Goal: Information Seeking & Learning: Check status

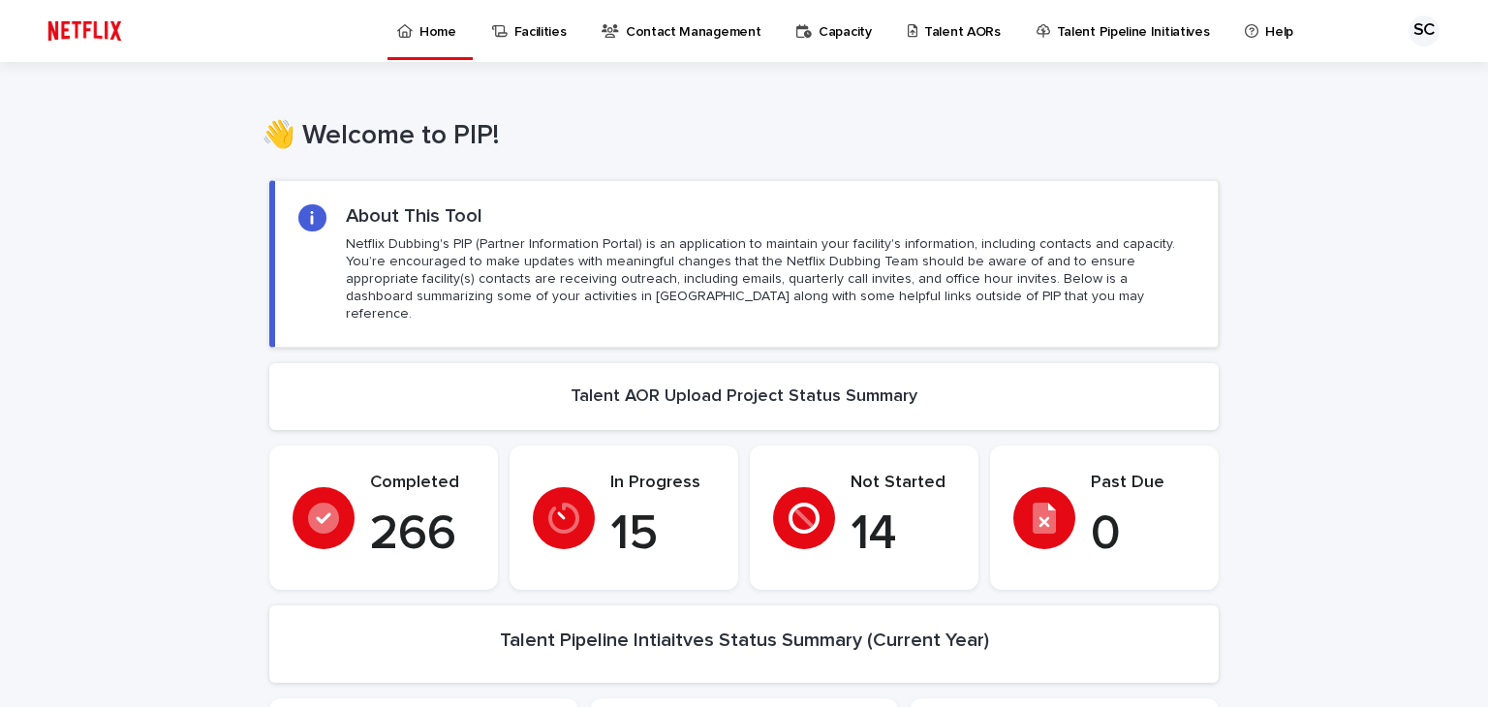
click at [927, 26] on p "Talent AORs" at bounding box center [962, 20] width 77 height 41
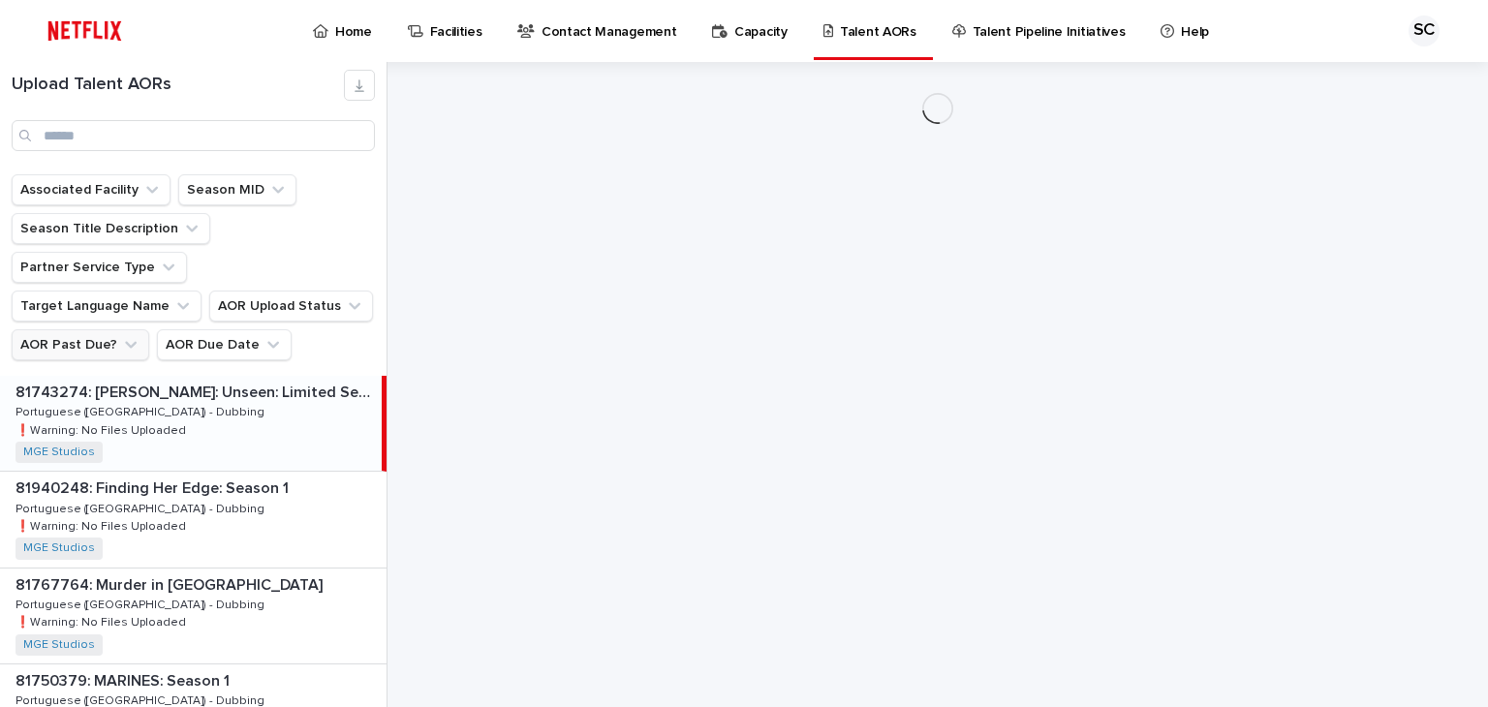
click at [74, 329] on button "AOR Past Due?" at bounding box center [81, 344] width 138 height 31
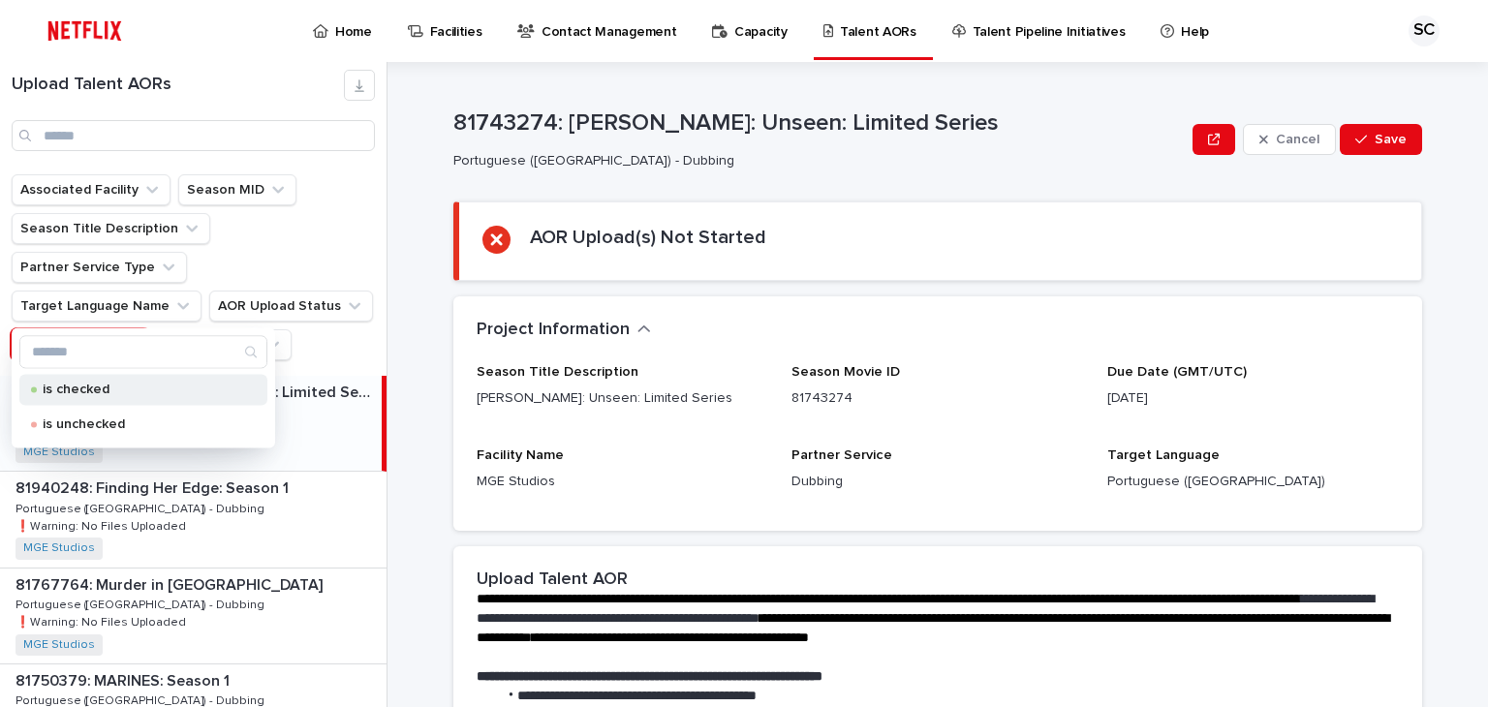
click at [89, 388] on p "is checked" at bounding box center [140, 390] width 194 height 14
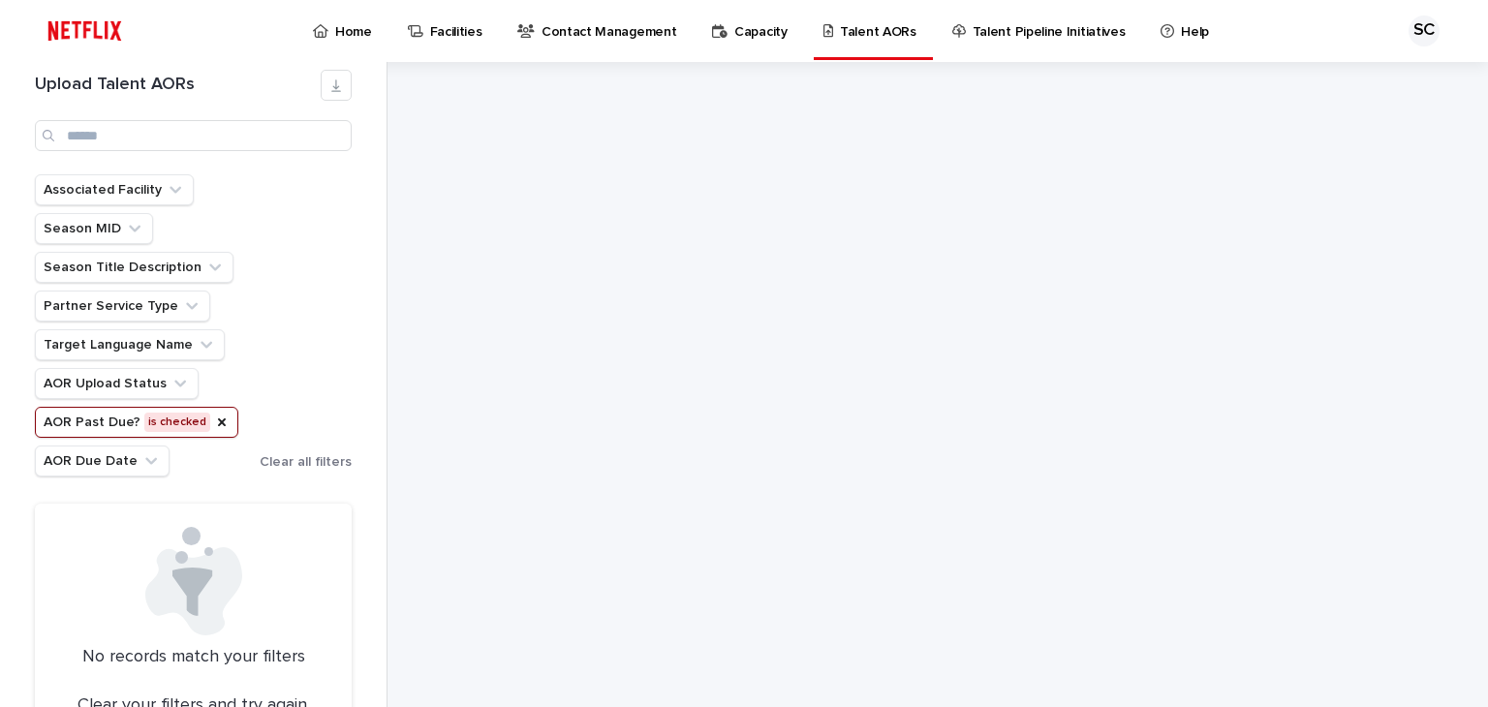
click at [189, 417] on button "AOR Past Due? is checked" at bounding box center [136, 422] width 203 height 31
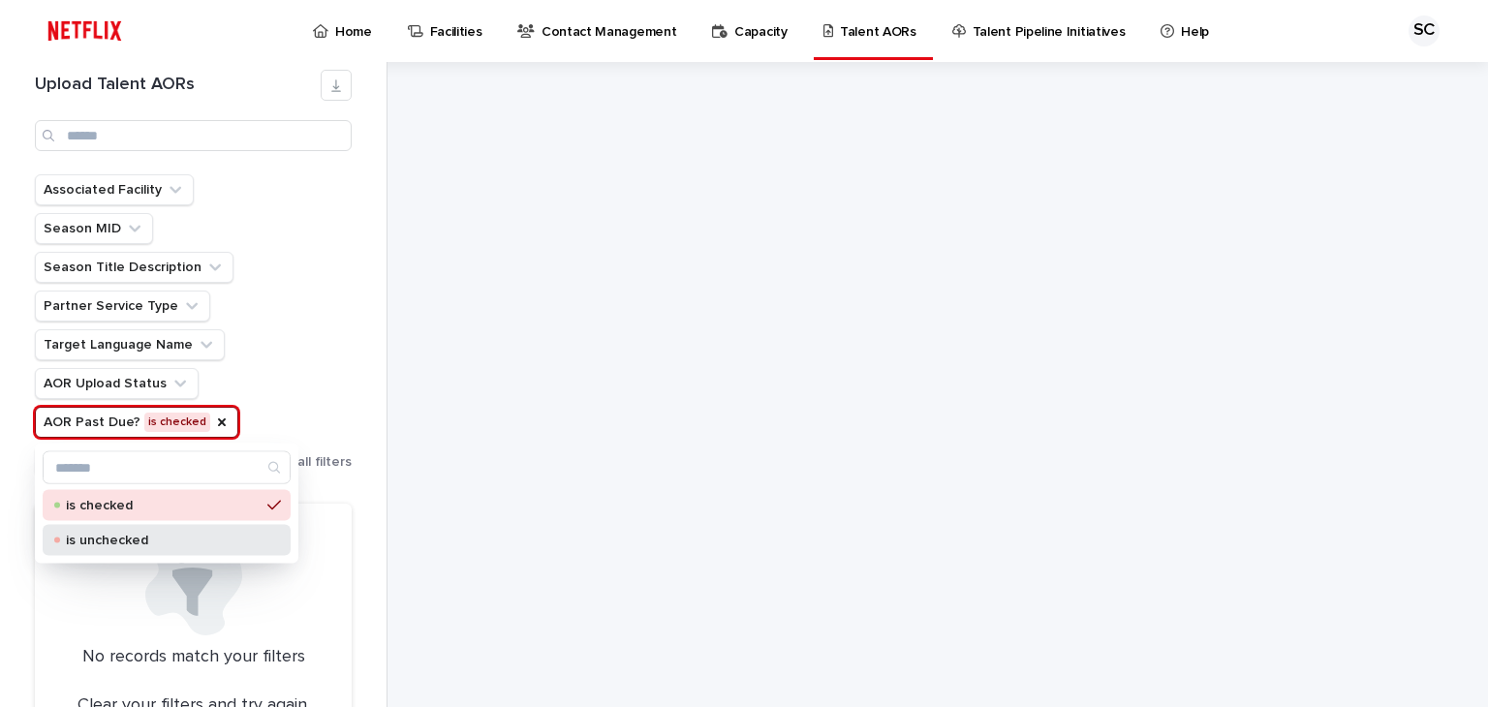
click at [135, 543] on p "is unchecked" at bounding box center [163, 541] width 194 height 14
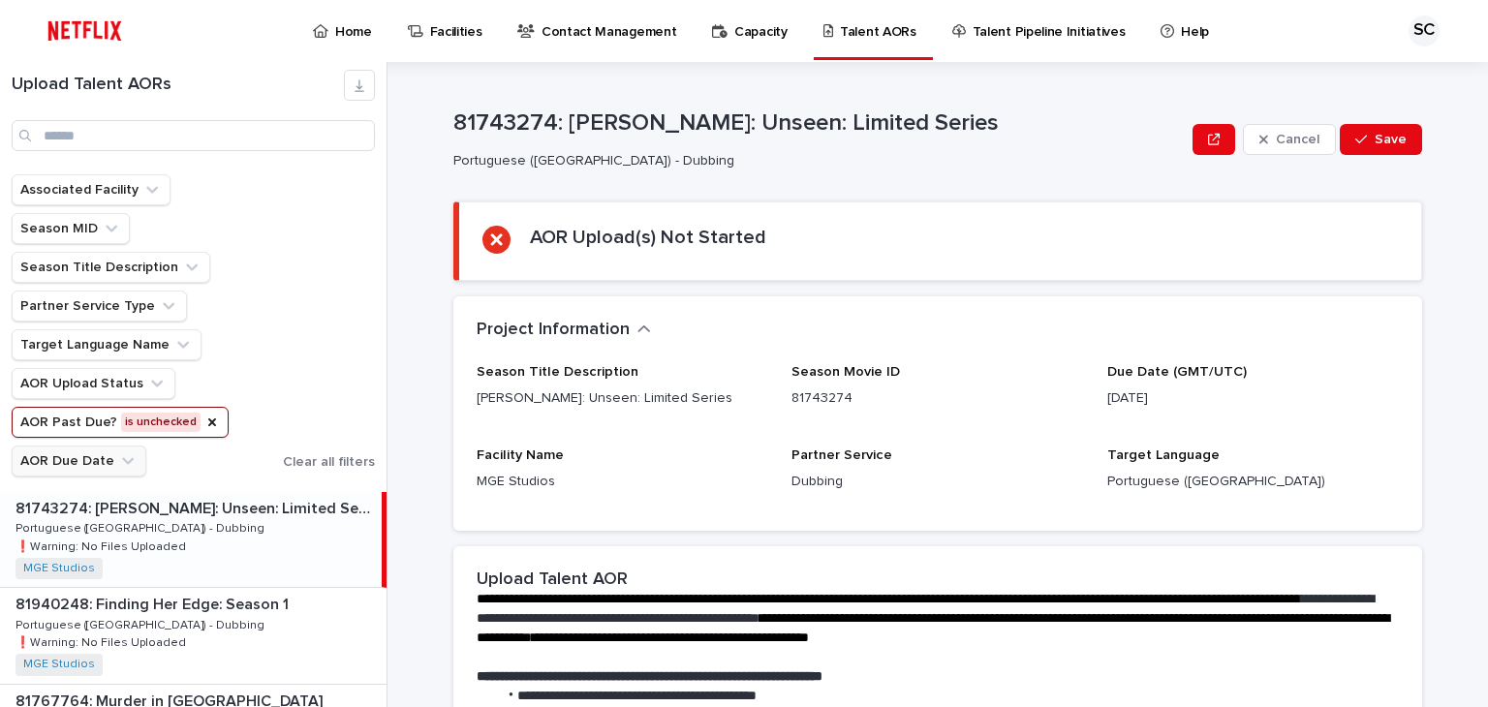
click at [77, 462] on button "AOR Due Date" at bounding box center [79, 461] width 135 height 31
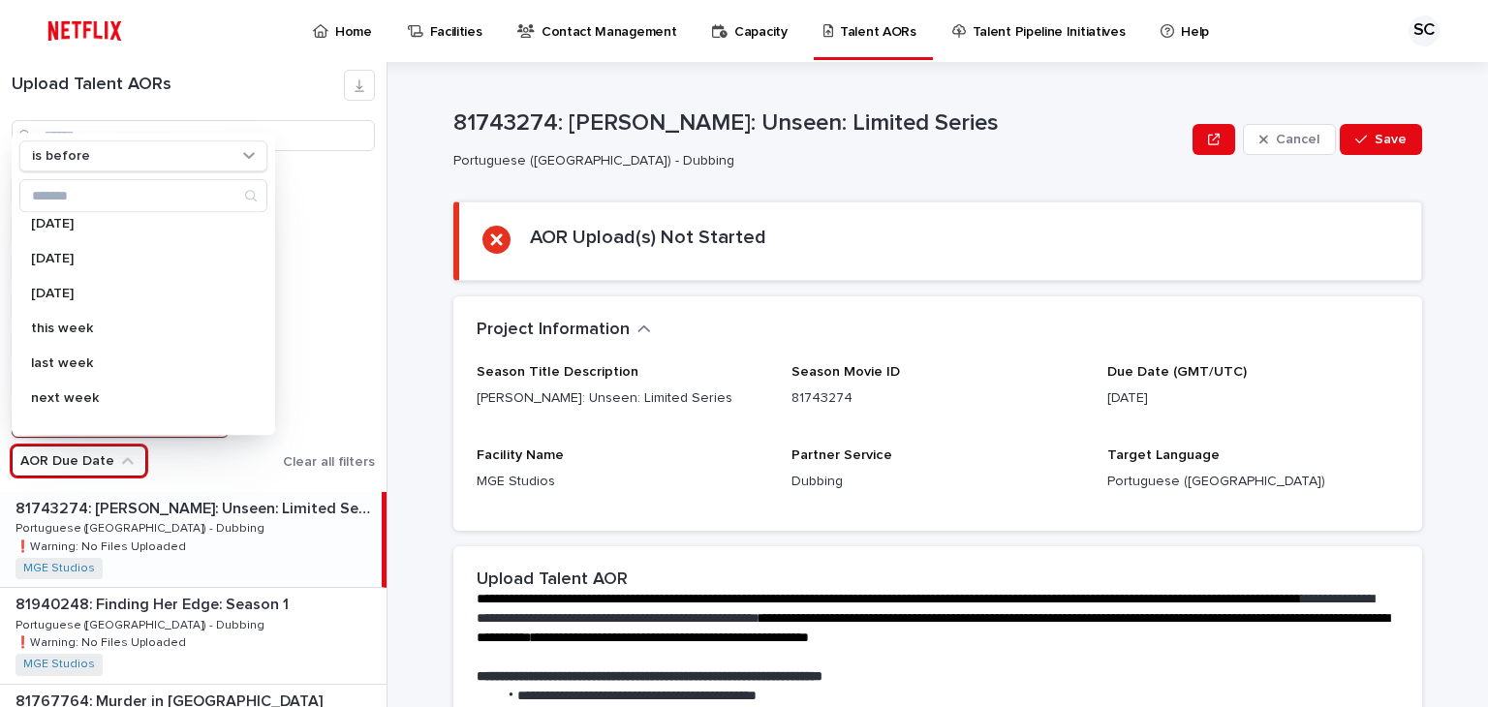
scroll to position [97, 0]
click at [323, 285] on div "Associated Facility Season MID Season Title Description Partner Service Type Ta…" at bounding box center [193, 325] width 363 height 302
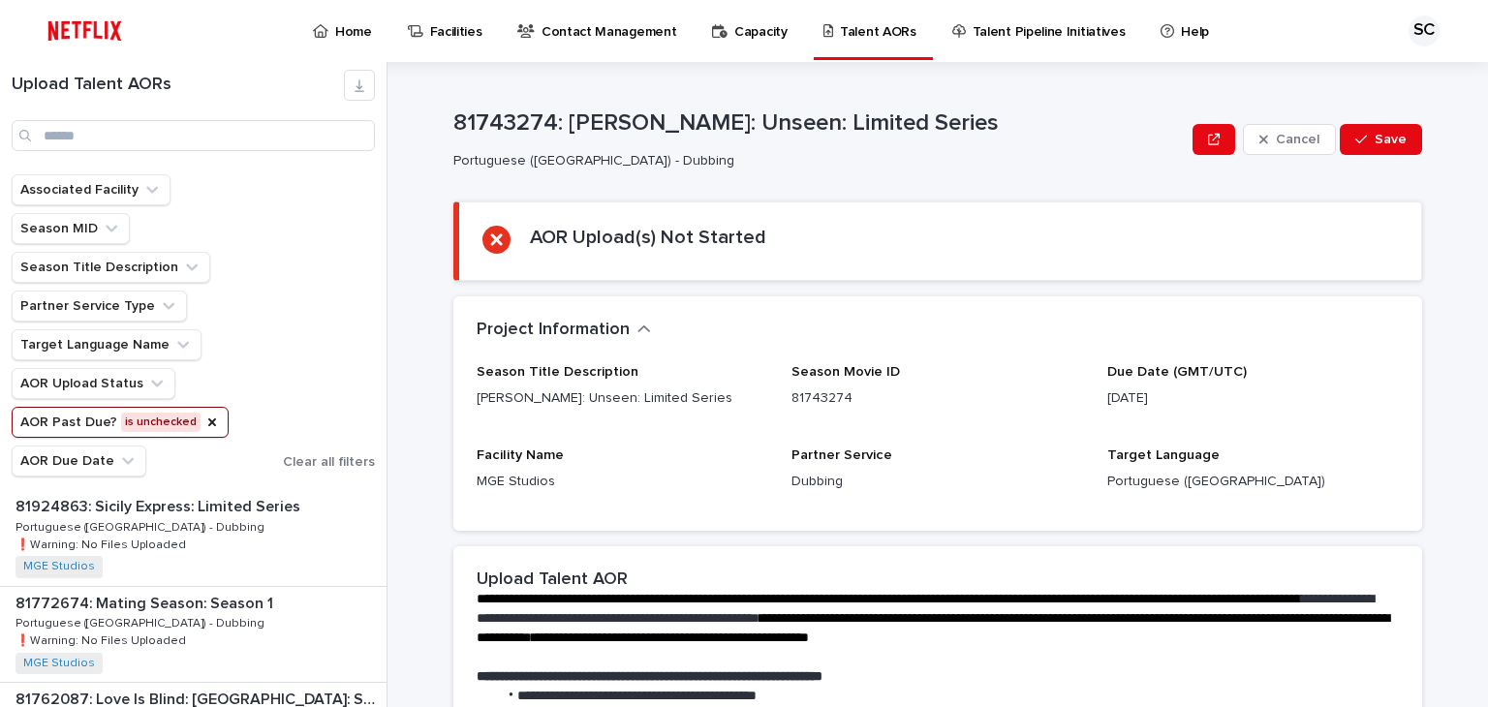
scroll to position [581, 0]
click at [204, 415] on icon "AOR Past Due?" at bounding box center [211, 422] width 15 height 15
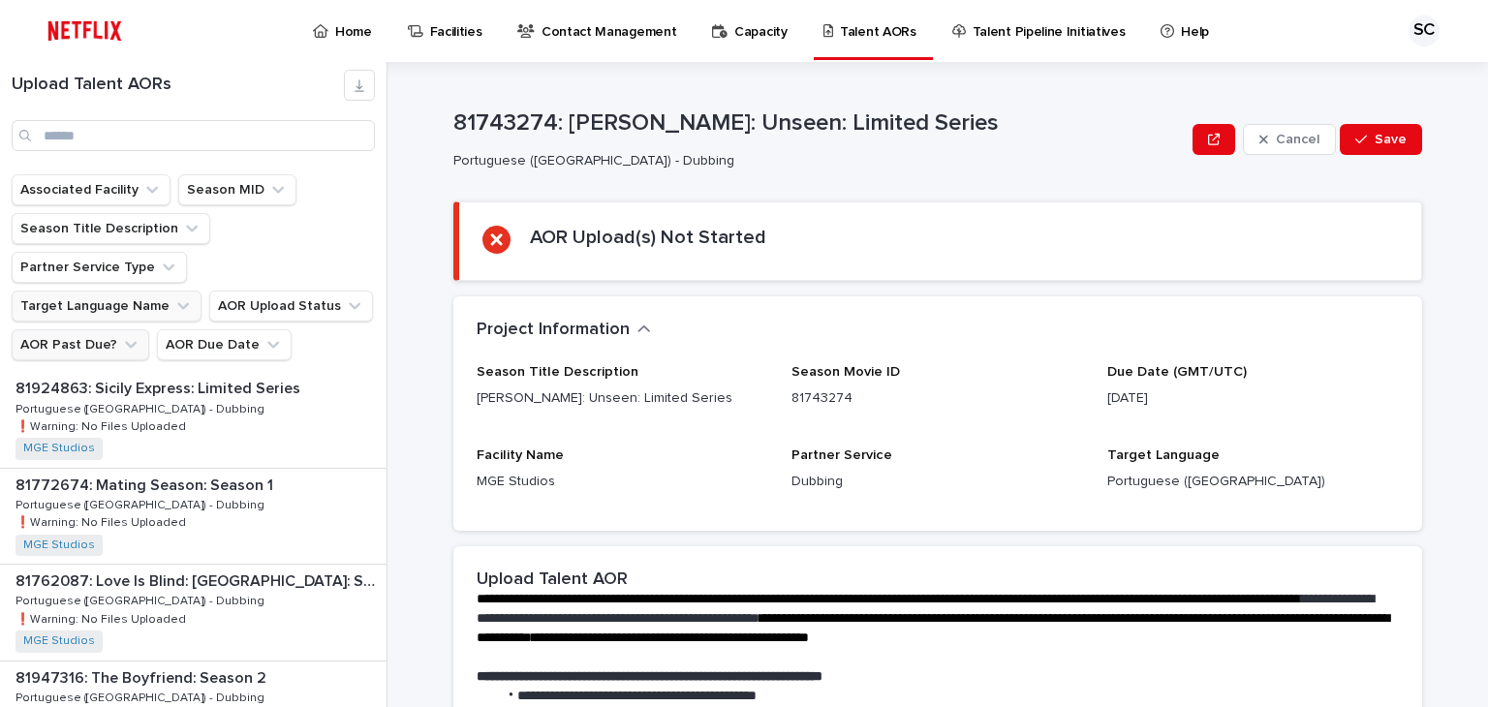
click at [139, 291] on button "Target Language Name" at bounding box center [107, 306] width 190 height 31
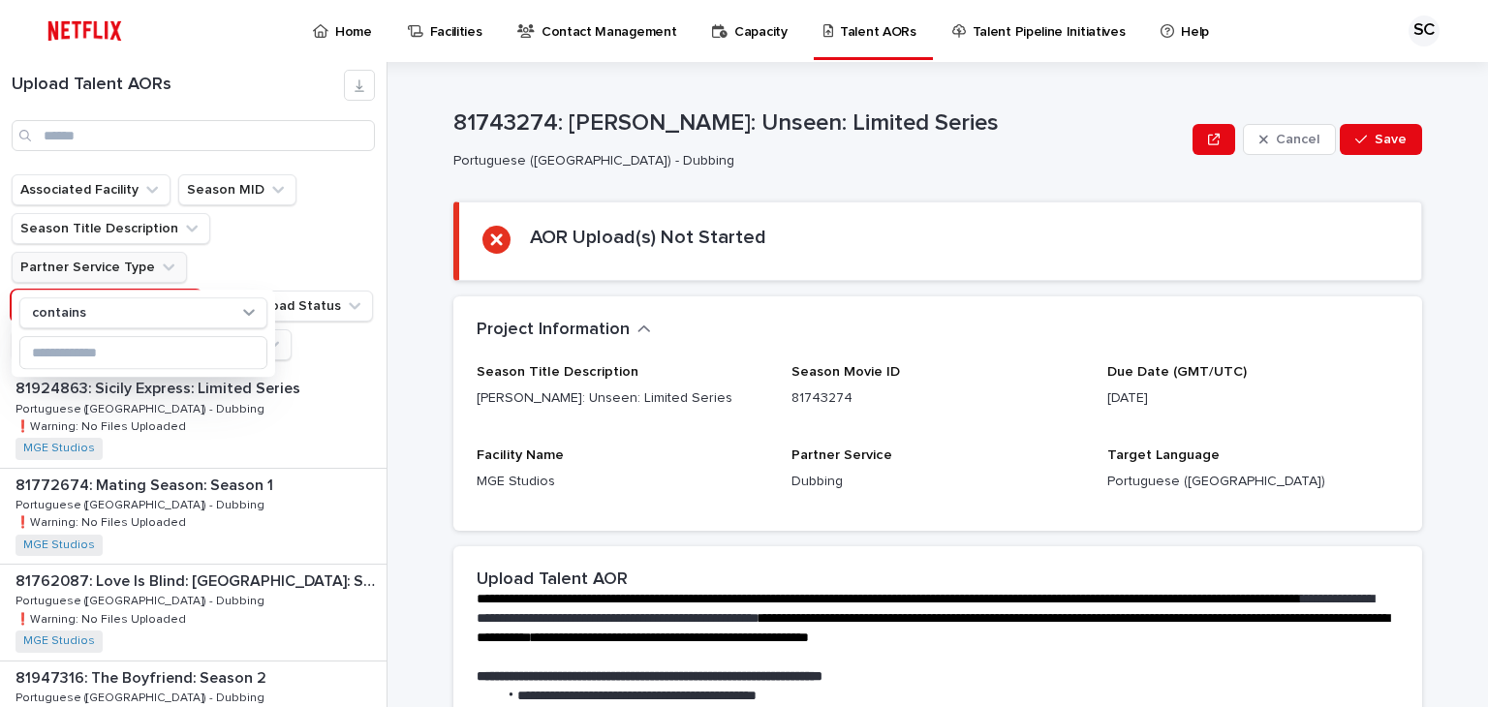
click at [187, 252] on button "Partner Service Type" at bounding box center [99, 267] width 175 height 31
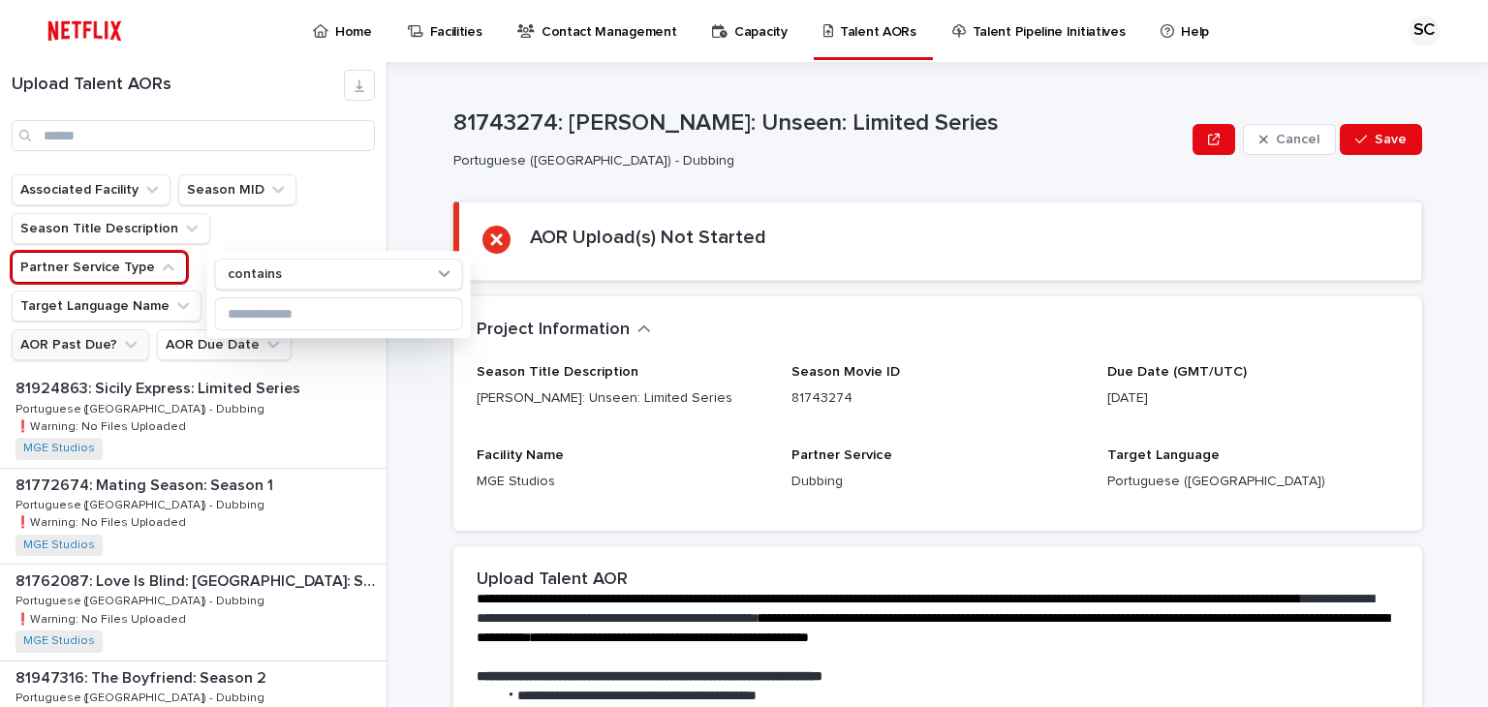
click at [333, 177] on ul "Associated Facility Season MID Season Title Description Partner Service Type co…" at bounding box center [193, 267] width 371 height 194
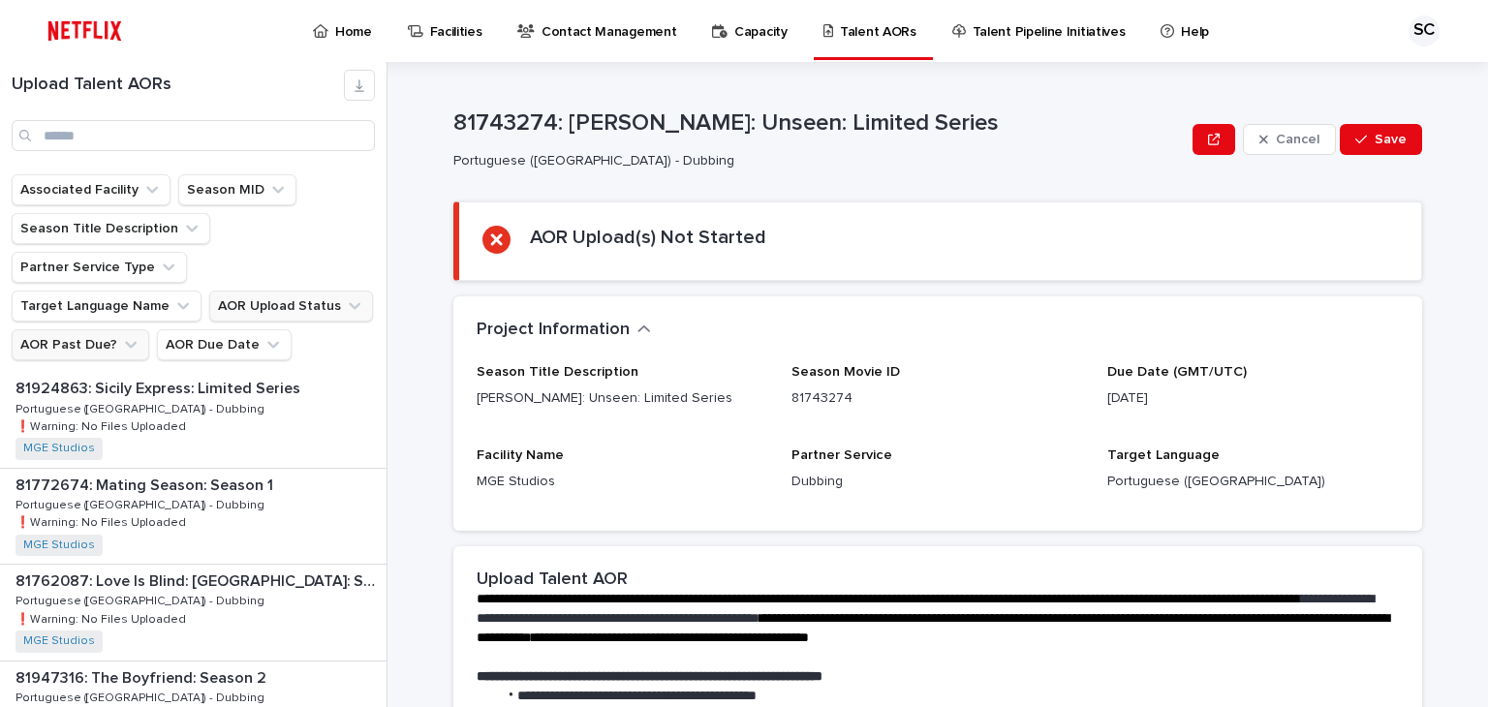
click at [306, 291] on button "AOR Upload Status" at bounding box center [291, 306] width 164 height 31
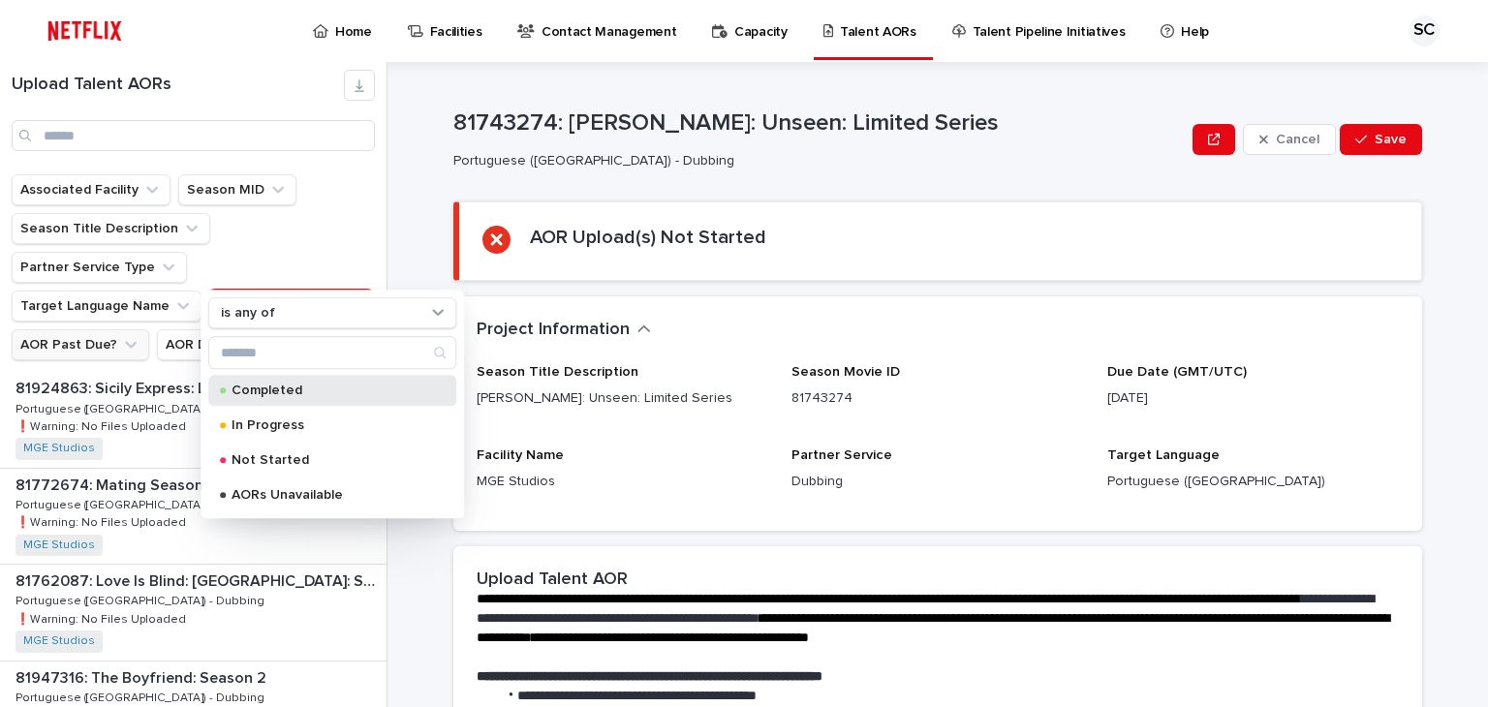
click at [279, 395] on p "Completed" at bounding box center [329, 391] width 194 height 14
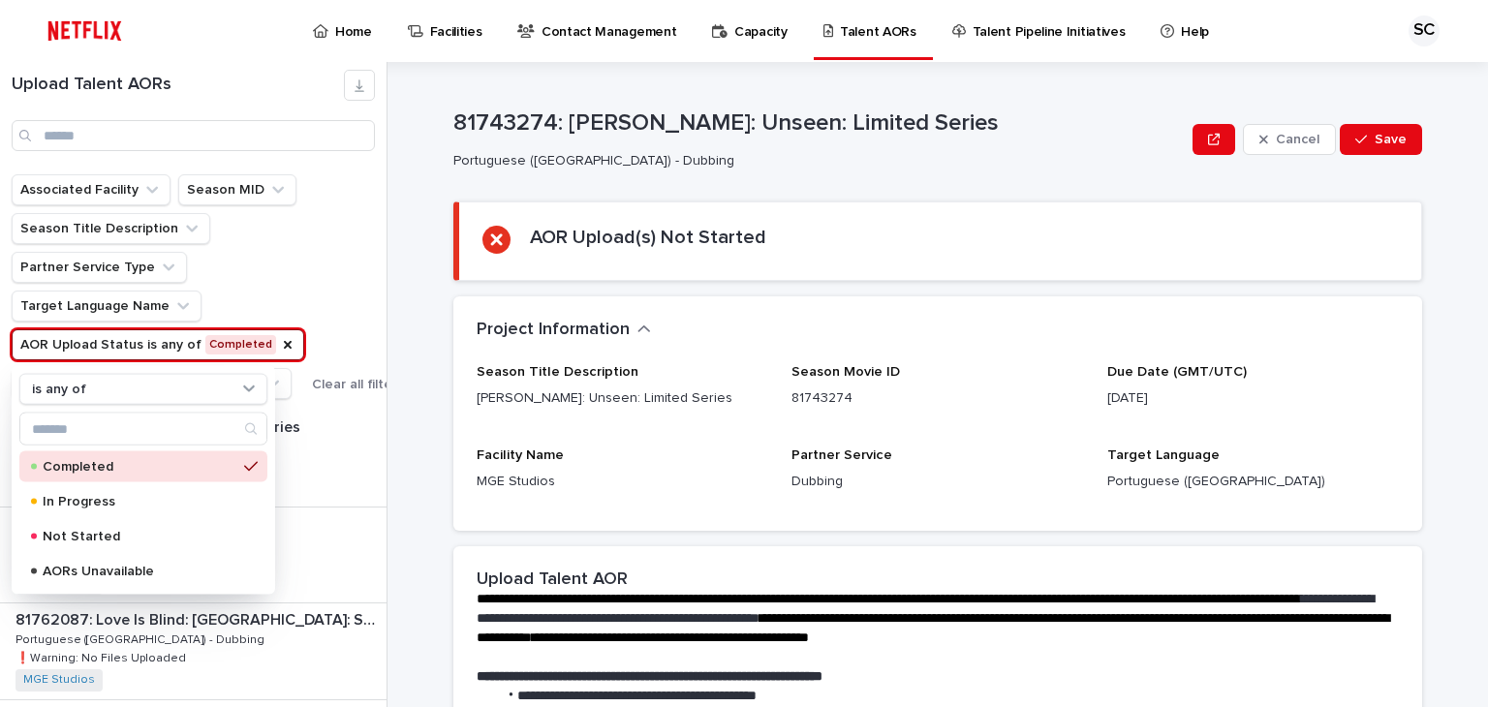
click at [356, 300] on div "Associated Facility Season MID Season Title Description Partner Service Type Ta…" at bounding box center [208, 286] width 392 height 225
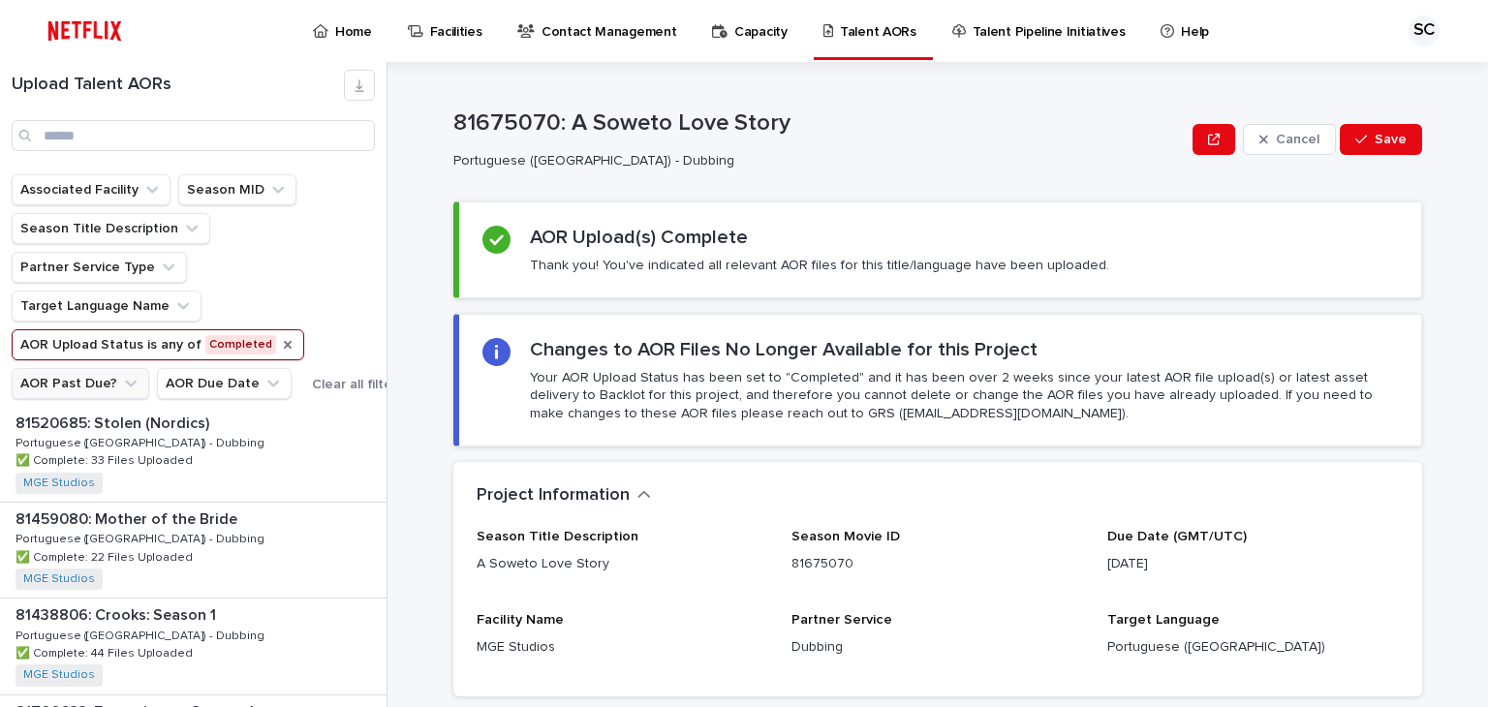
scroll to position [387, 0]
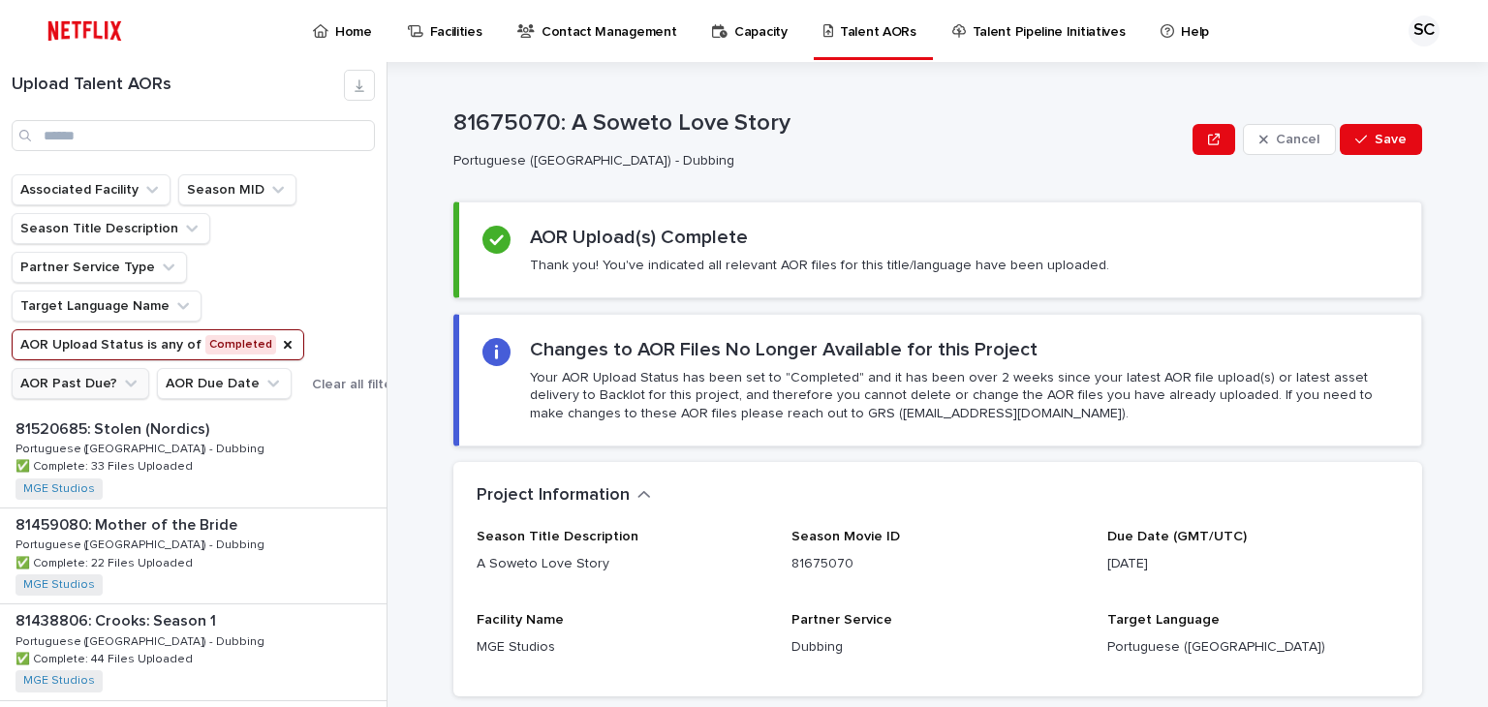
click at [243, 349] on button "AOR Upload Status is any of Completed" at bounding box center [158, 344] width 293 height 31
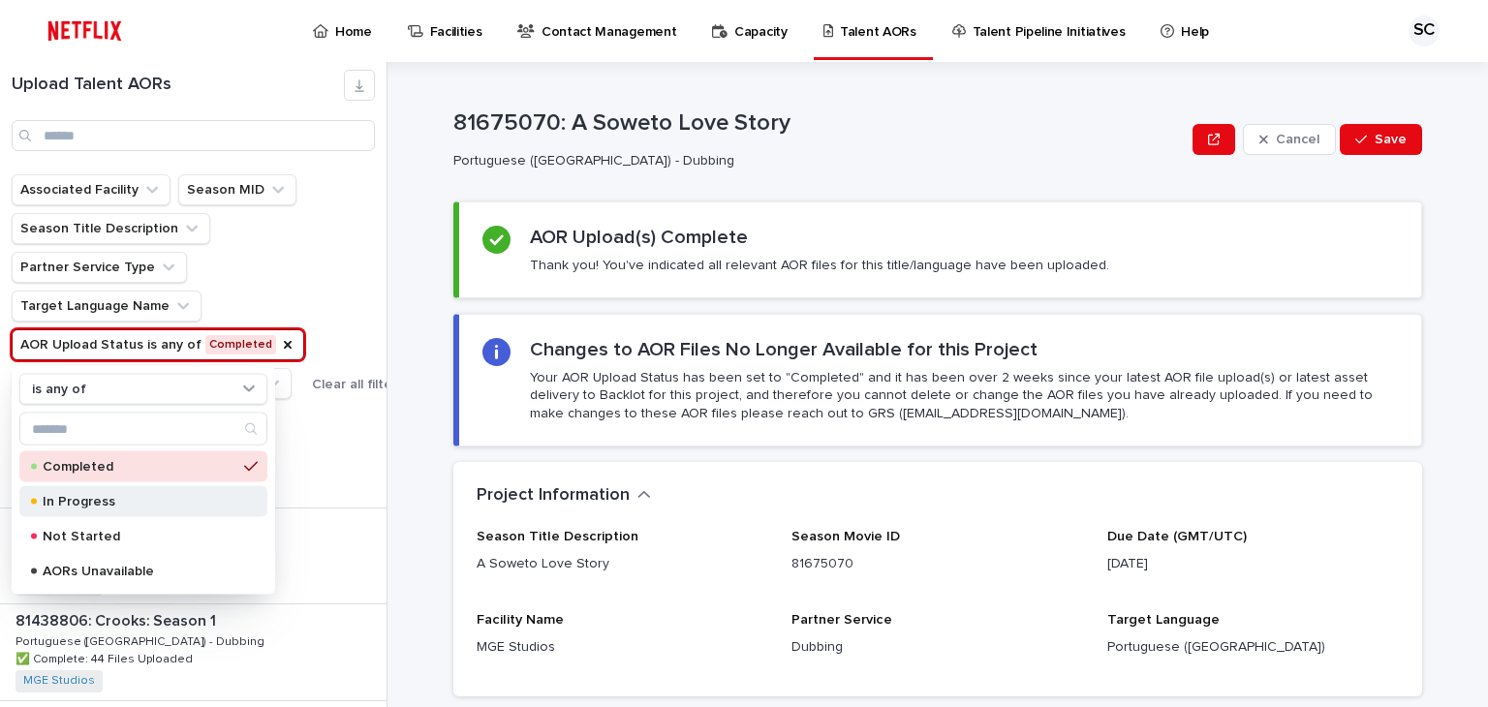
click at [131, 500] on p "In Progress" at bounding box center [140, 502] width 194 height 14
click at [291, 290] on ul "Associated Facility Season MID Season Title Description Partner Service Type Ta…" at bounding box center [192, 286] width 368 height 232
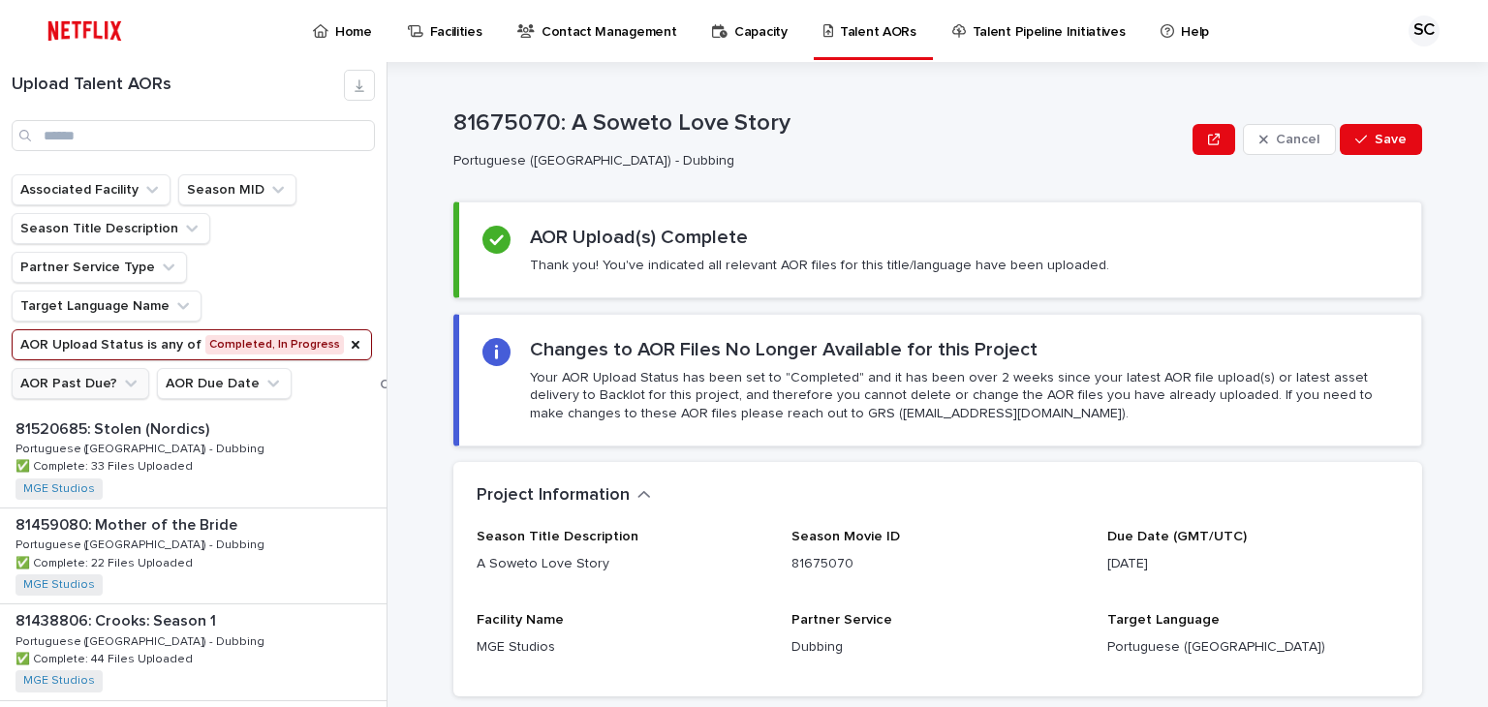
click at [238, 343] on button "AOR Upload Status is any of Completed, In Progress" at bounding box center [192, 344] width 360 height 31
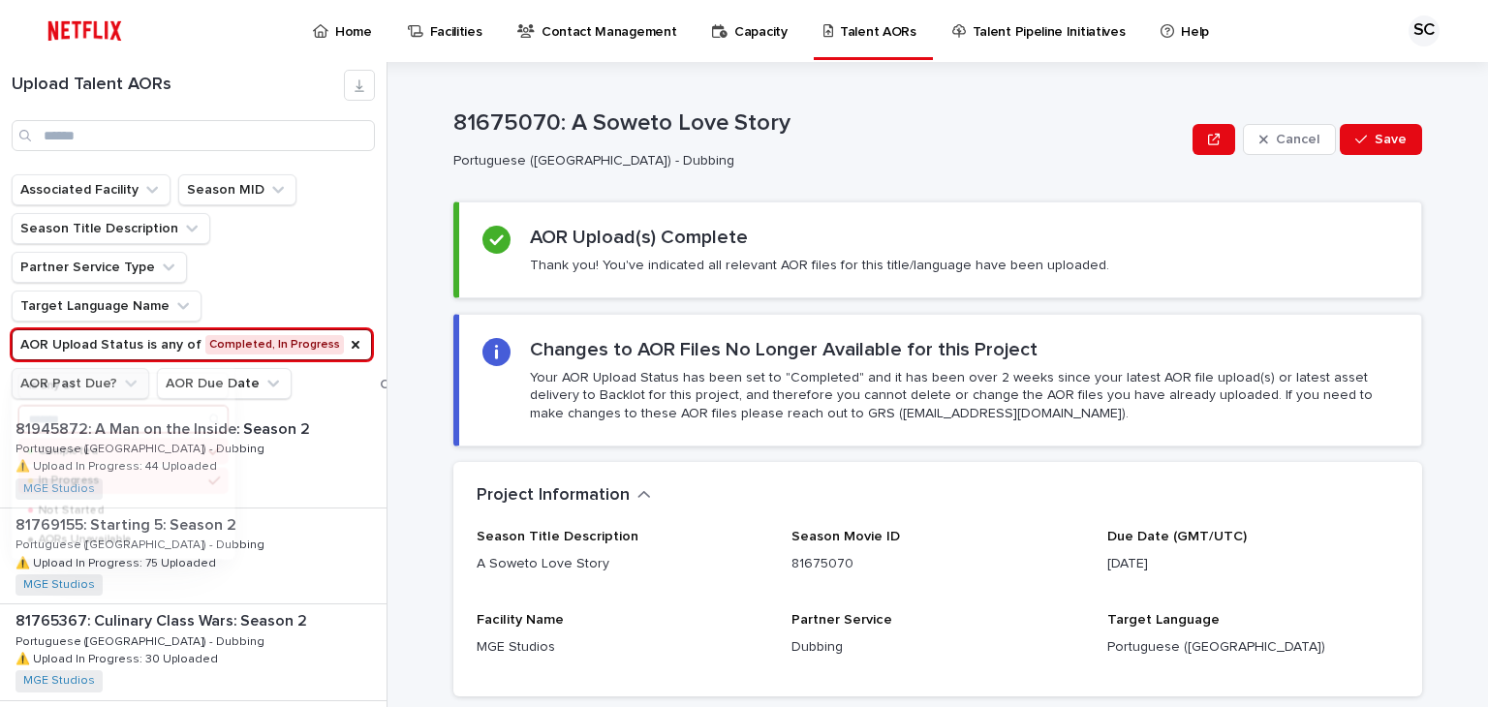
scroll to position [1829, 0]
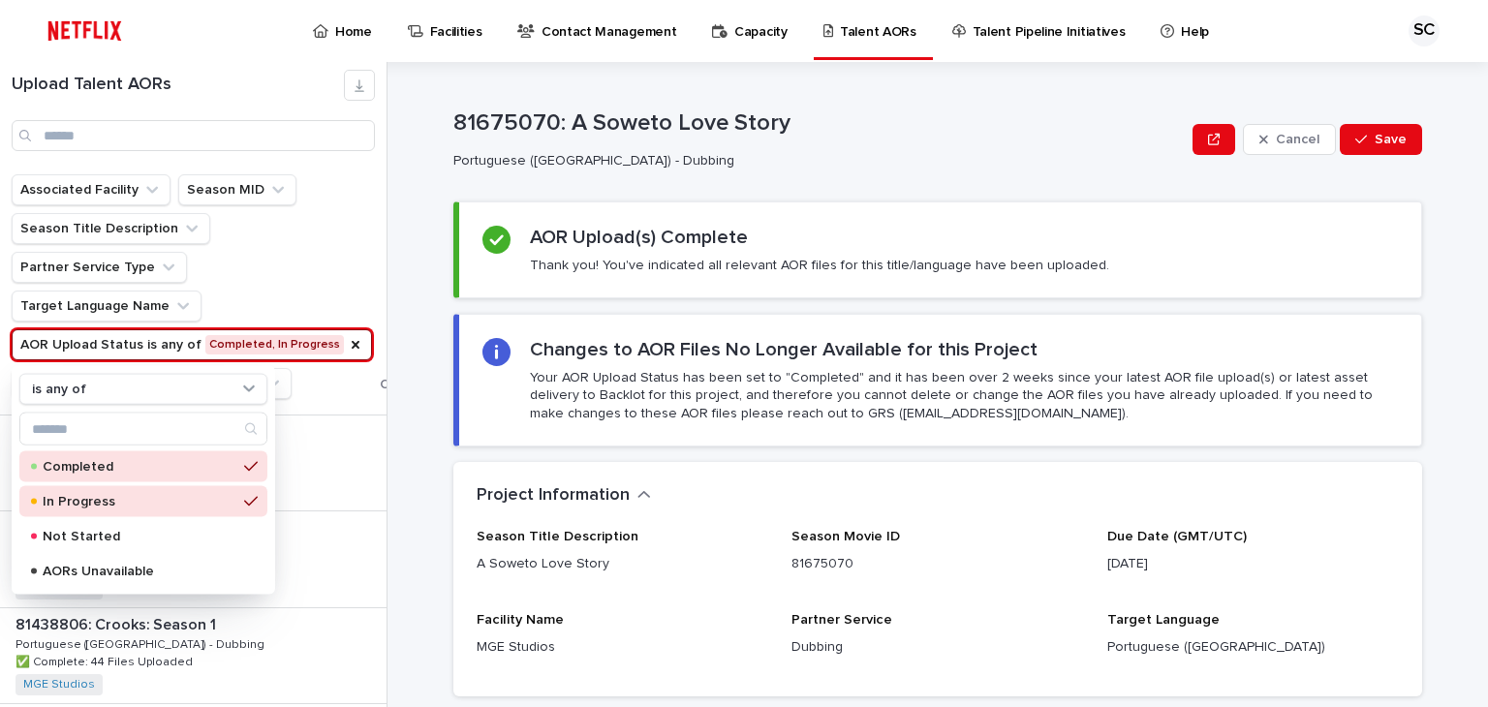
click at [73, 471] on p "Completed" at bounding box center [140, 467] width 194 height 14
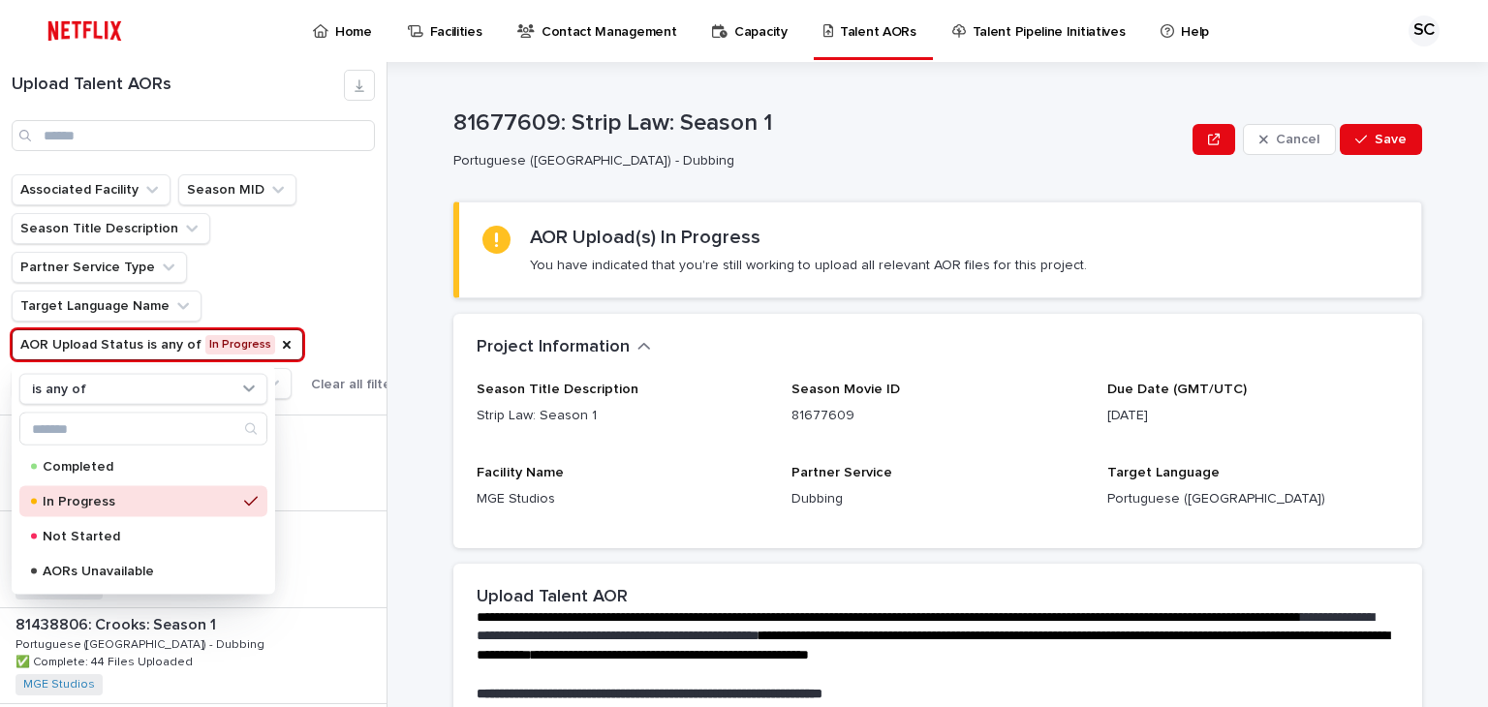
click at [326, 313] on div "Associated Facility Season MID Season Title Description Partner Service Type Ta…" at bounding box center [207, 286] width 391 height 225
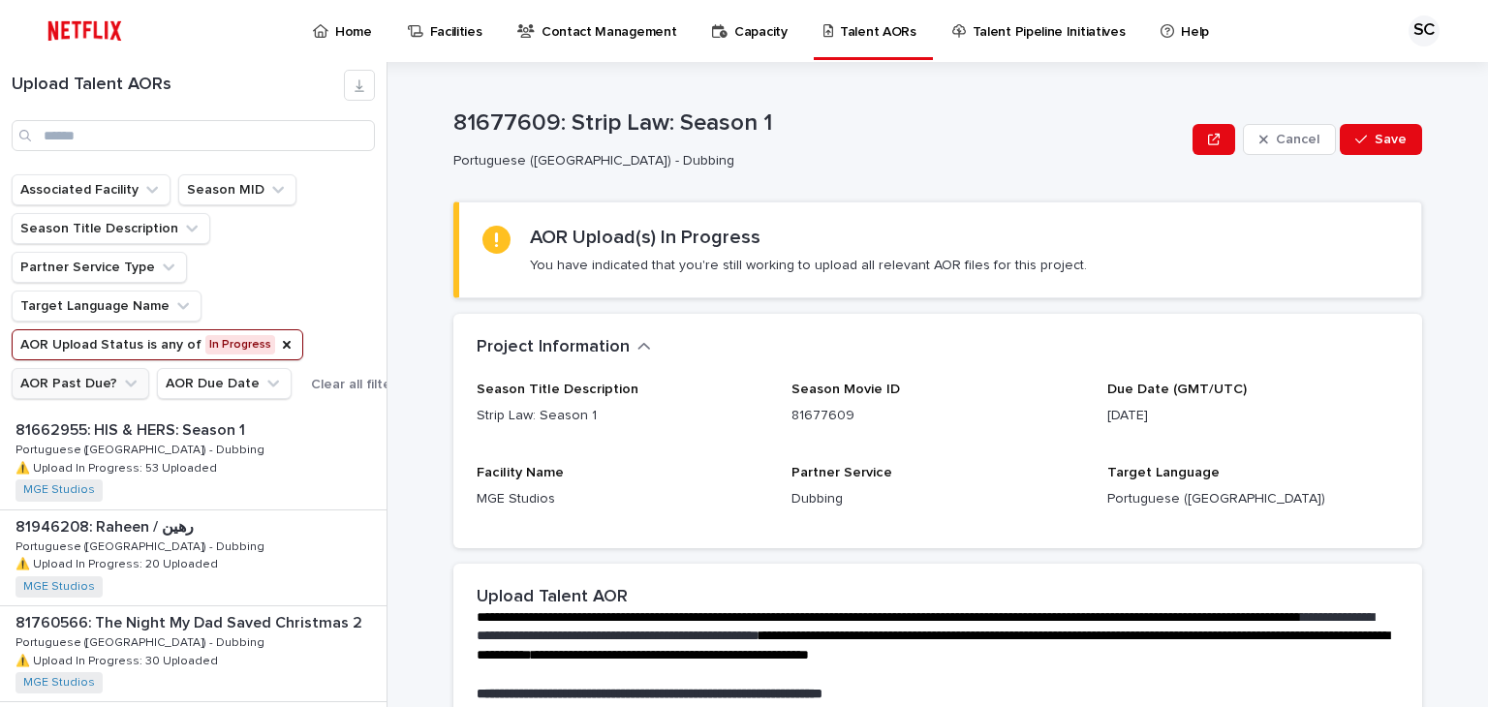
scroll to position [726, 0]
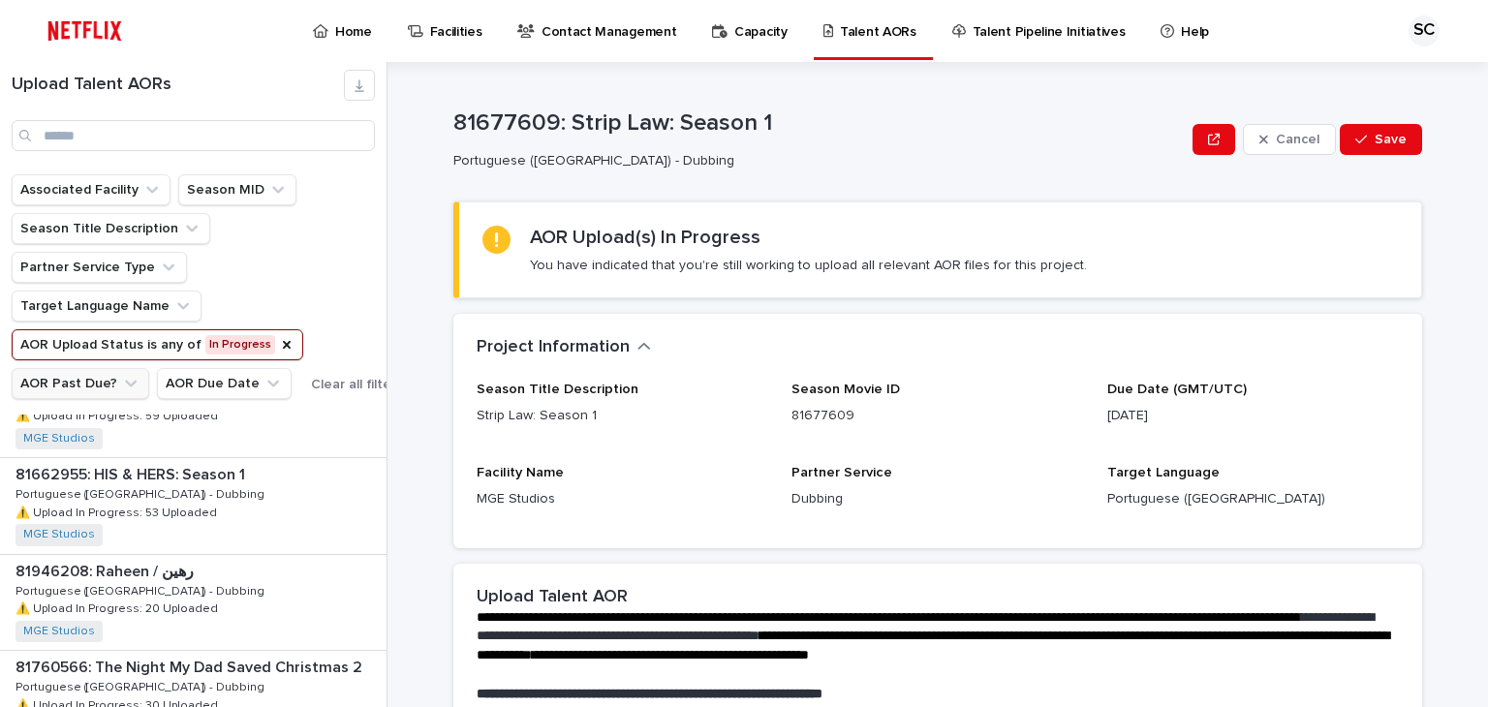
click at [198, 338] on button "AOR Upload Status is any of In Progress" at bounding box center [158, 344] width 292 height 31
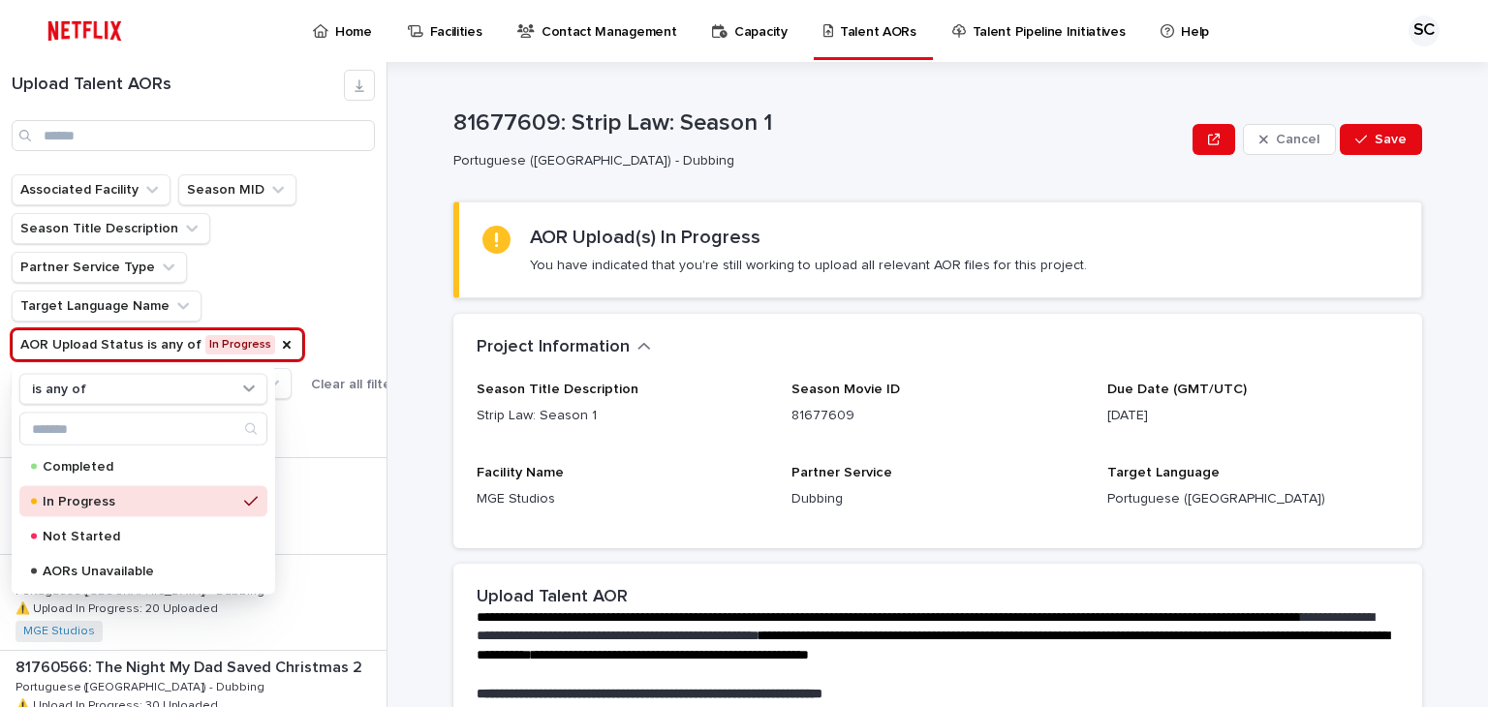
click at [103, 497] on p "In Progress" at bounding box center [140, 502] width 194 height 14
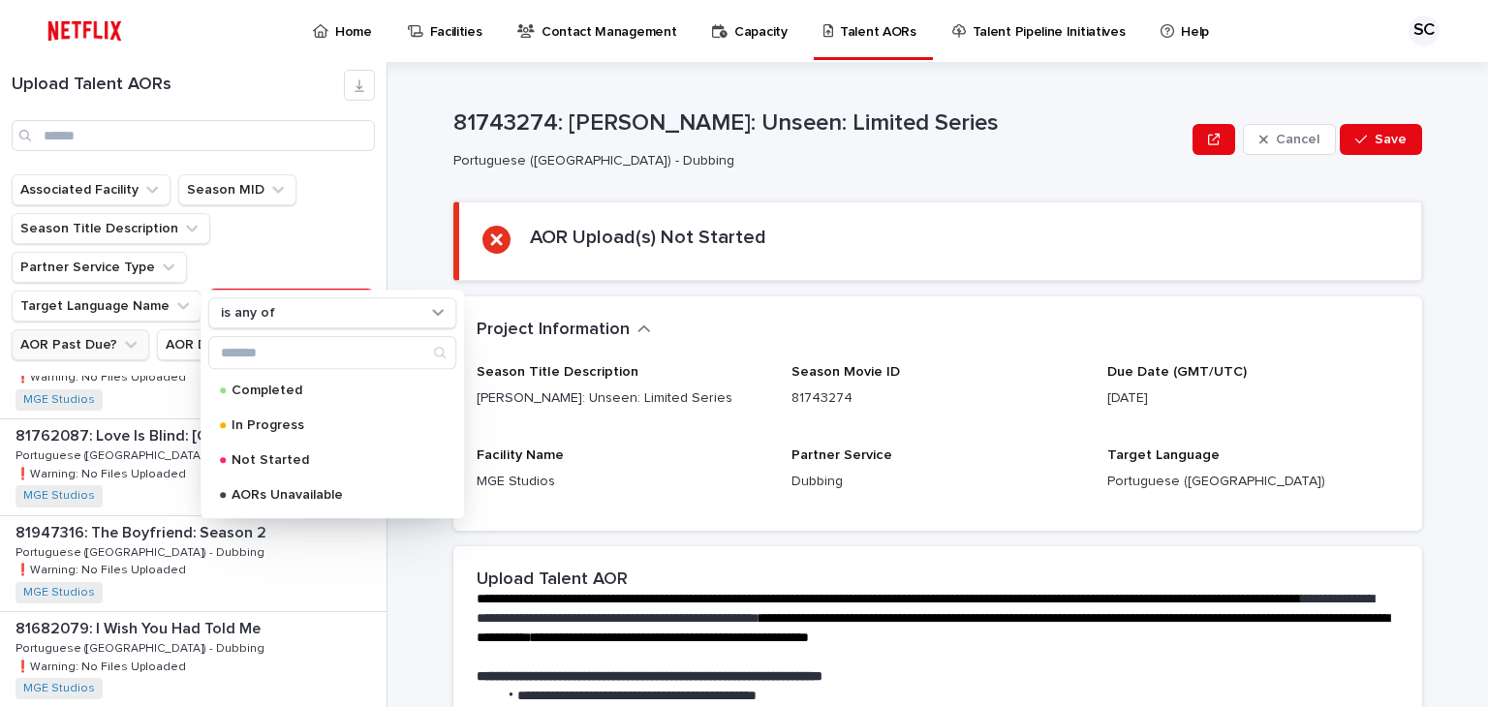
scroll to position [2072, 0]
click at [58, 615] on div "81760566: The Night My Dad Saved Christmas 2 81760566: The Night My Dad Saved C…" at bounding box center [193, 662] width 386 height 95
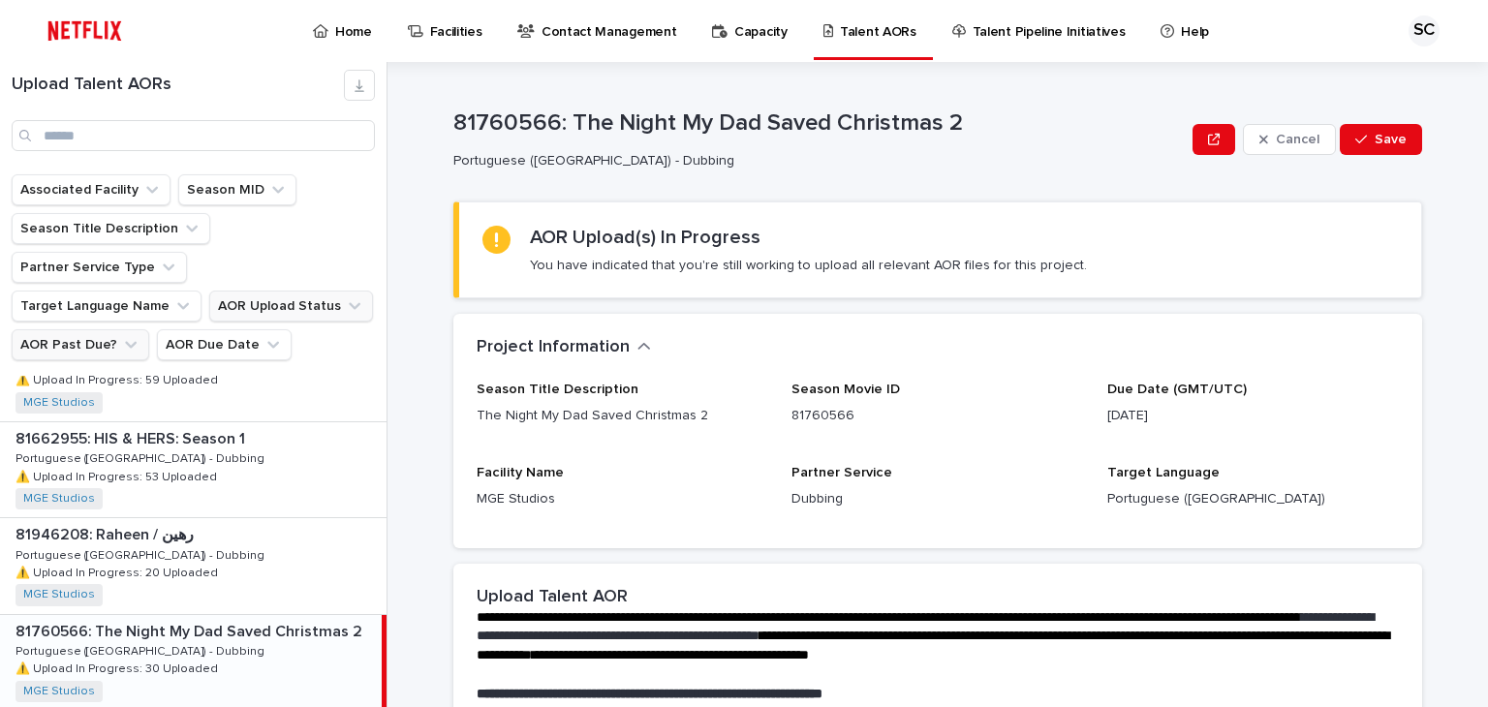
click at [296, 291] on button "AOR Upload Status" at bounding box center [291, 306] width 164 height 31
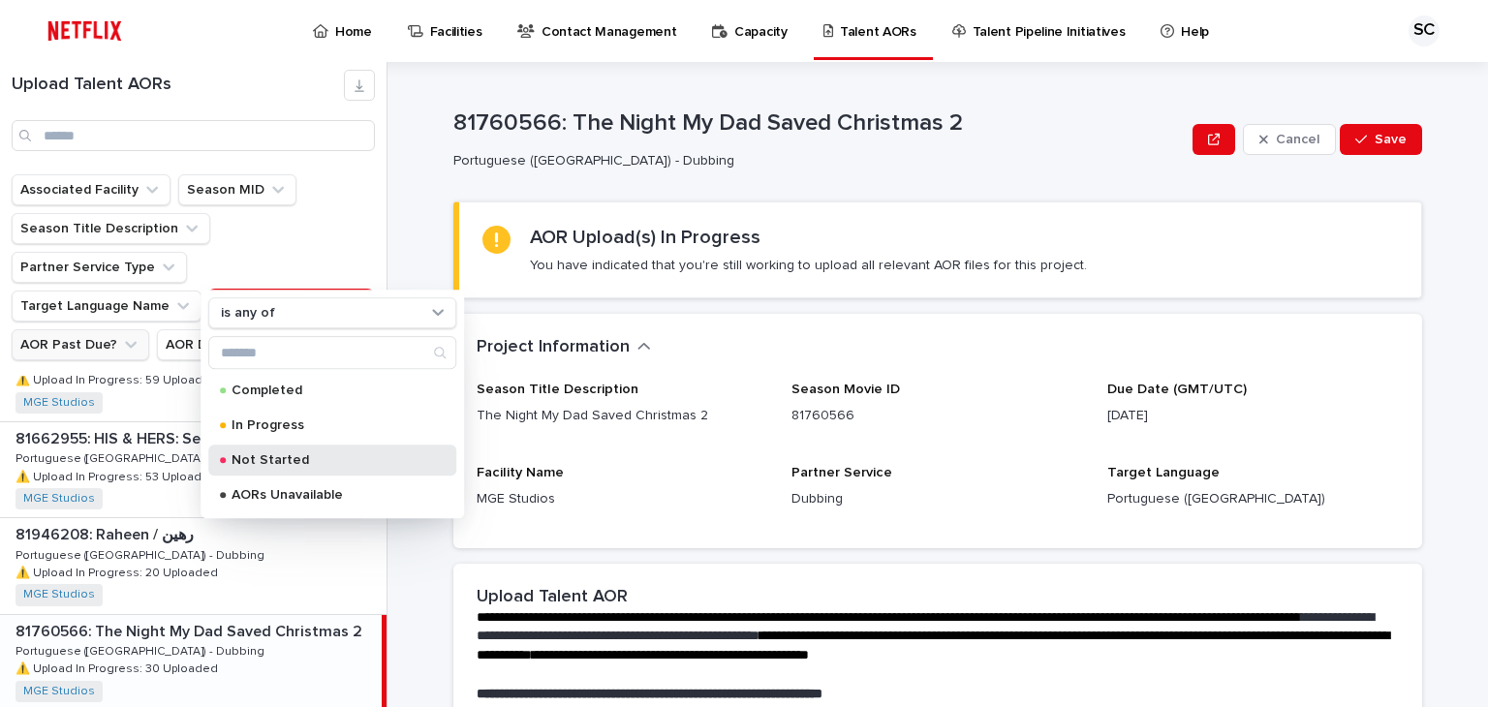
click at [271, 456] on p "Not Started" at bounding box center [329, 460] width 194 height 14
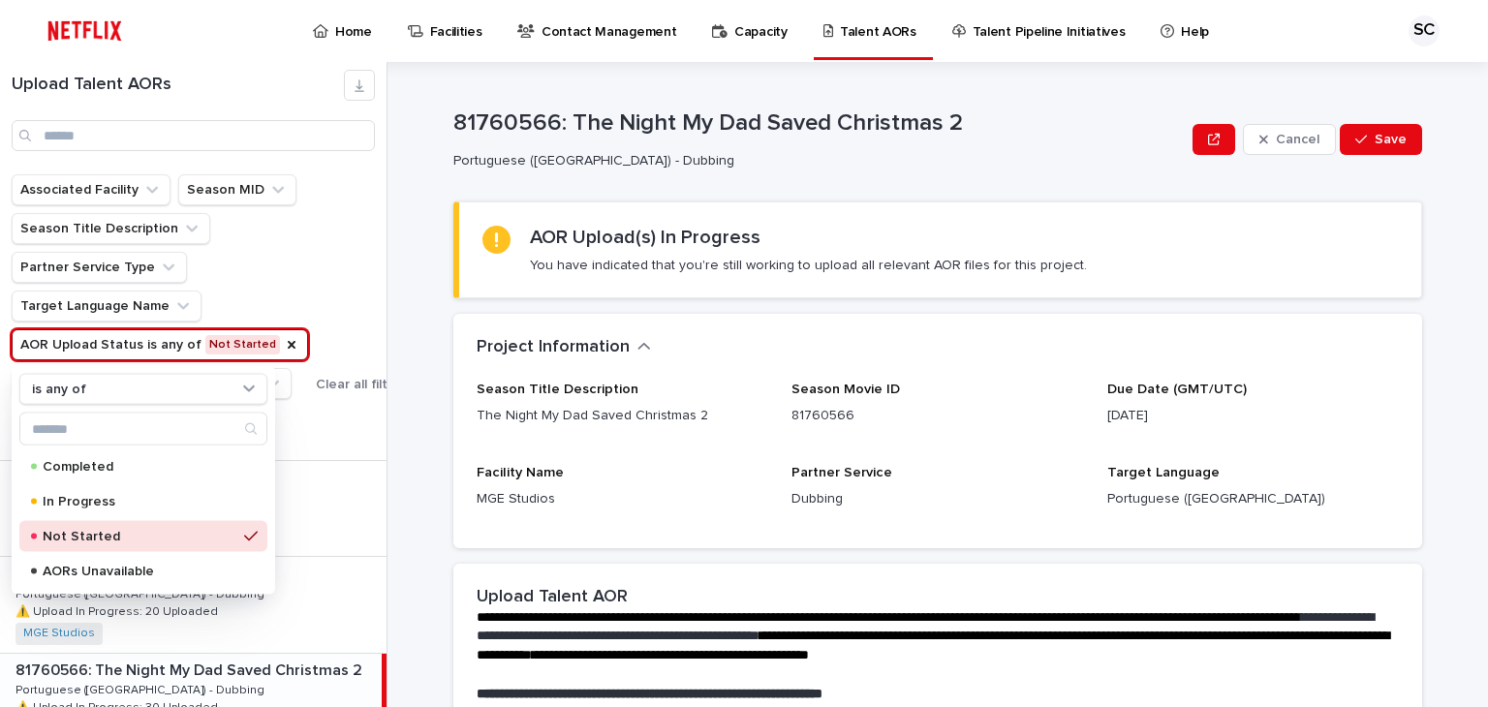
click at [328, 288] on div "Associated Facility Season MID Season Title Description Partner Service Type Ta…" at bounding box center [210, 286] width 396 height 225
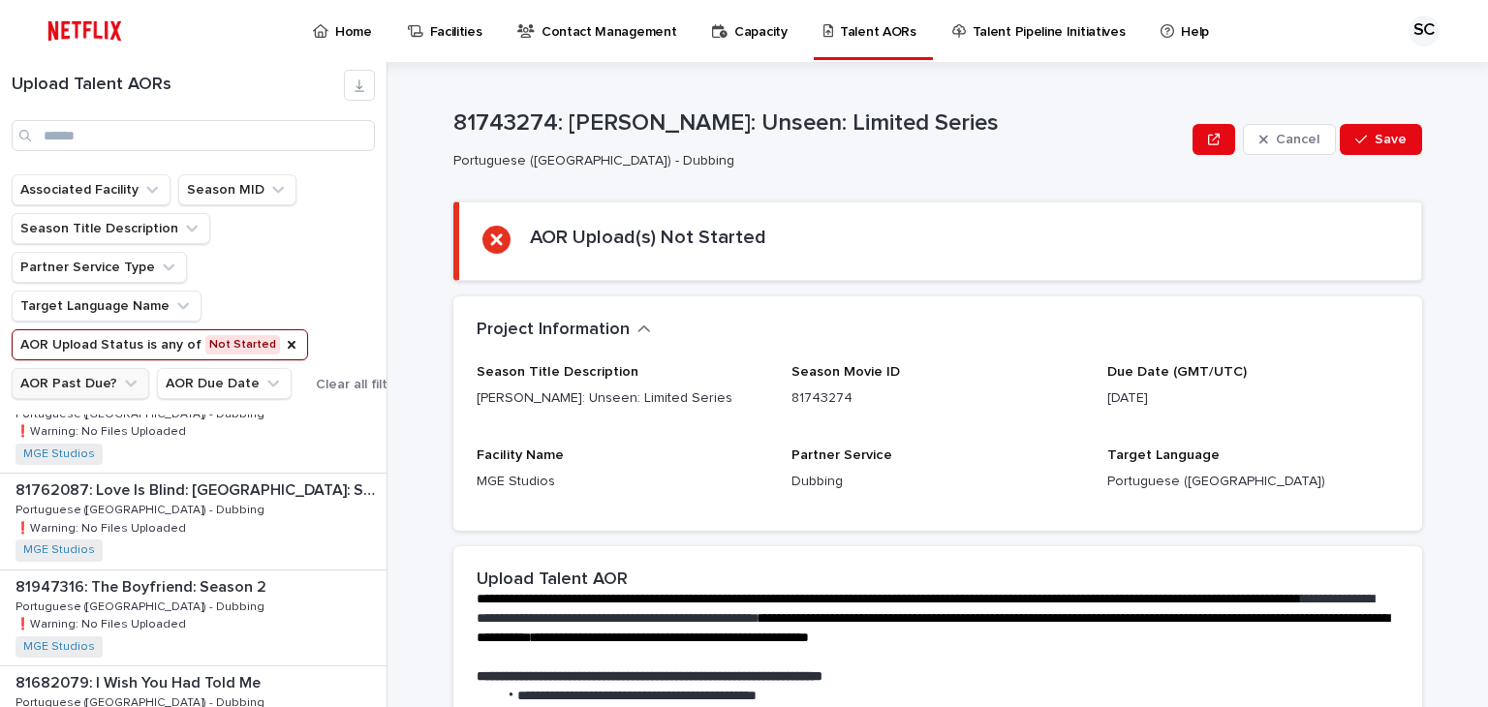
scroll to position [775, 0]
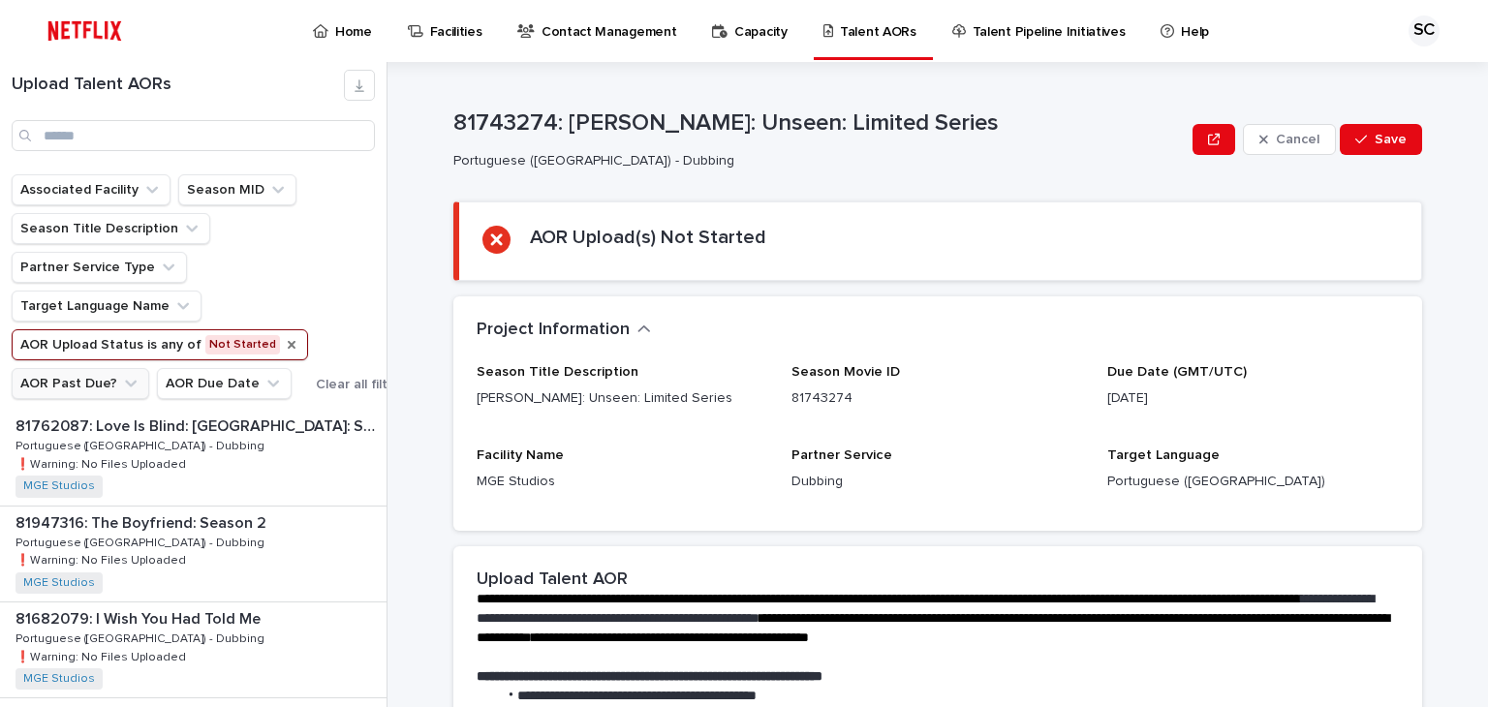
click at [284, 337] on icon "AOR Upload Status" at bounding box center [291, 344] width 15 height 15
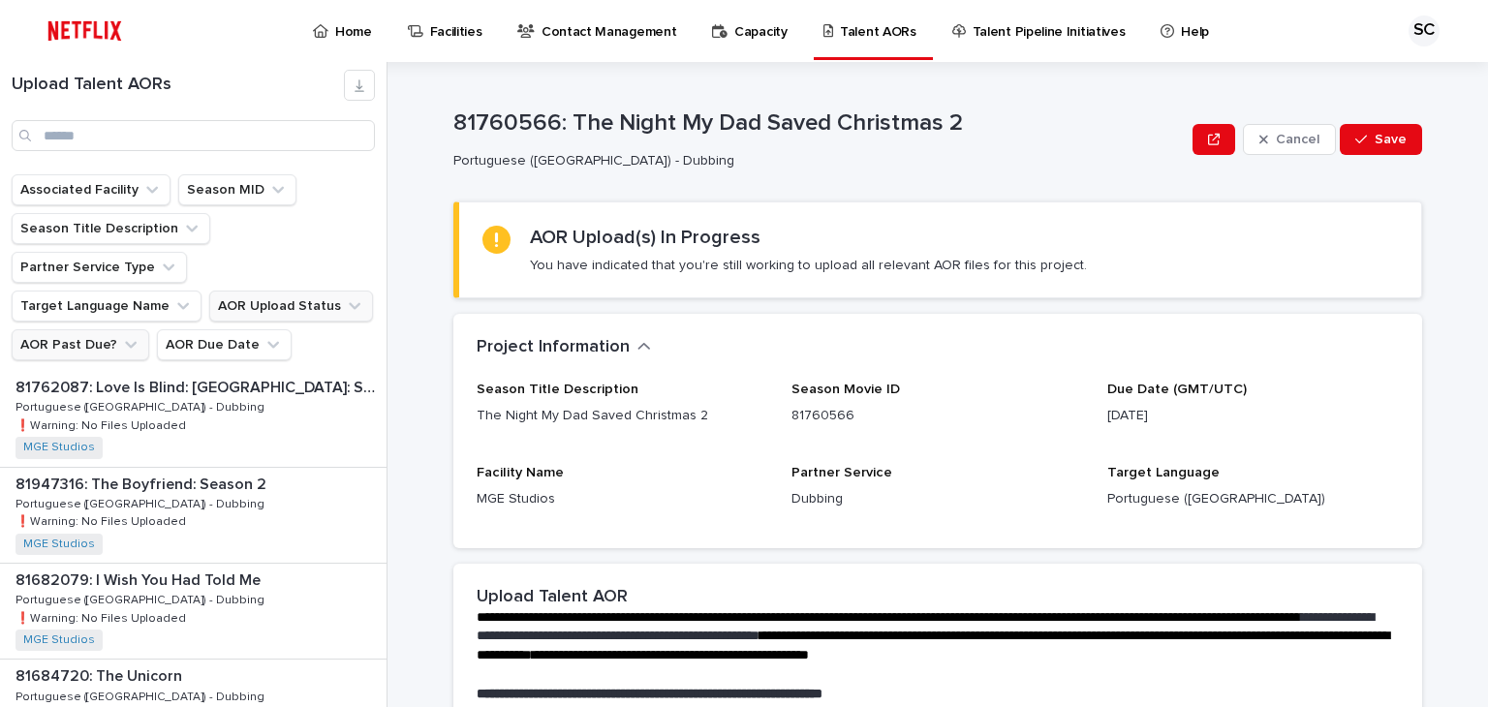
click at [821, 31] on div "Talent AORs" at bounding box center [873, 20] width 104 height 41
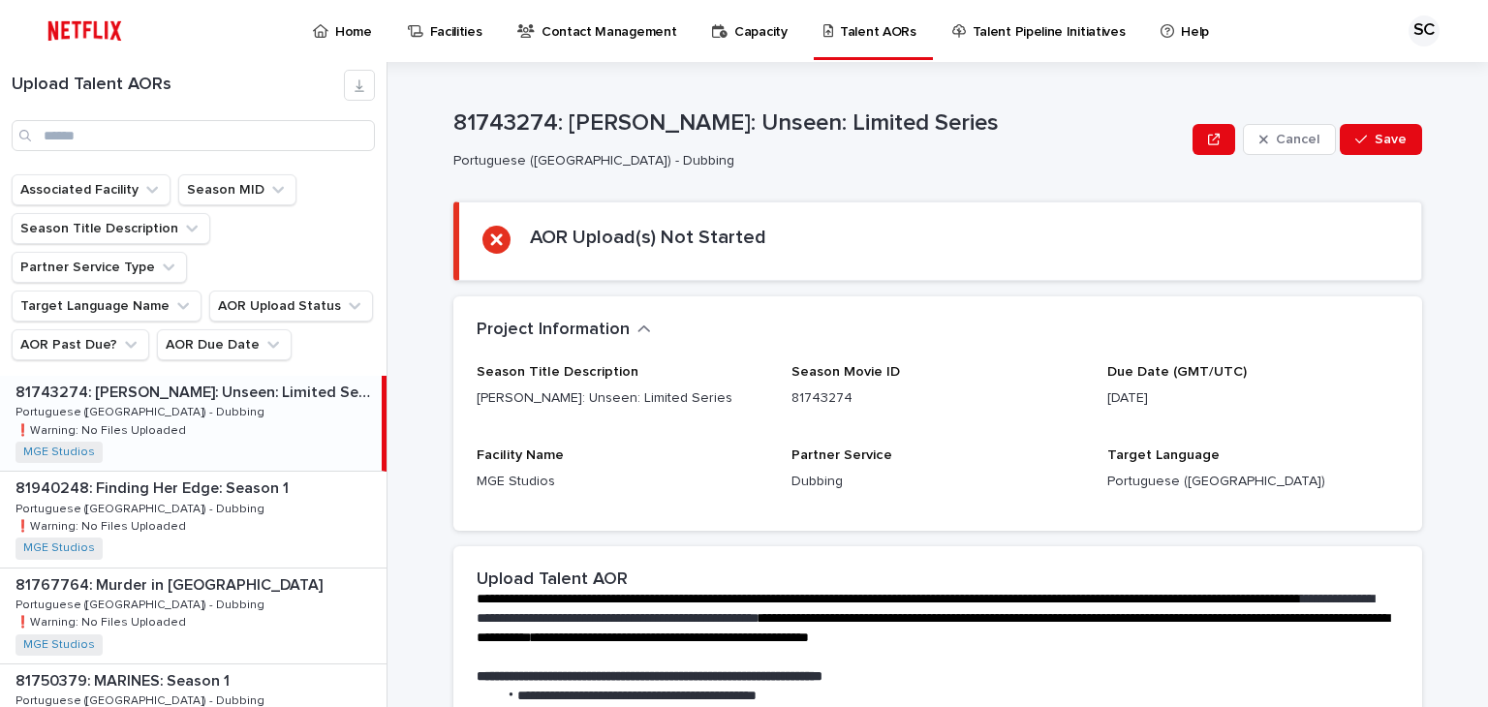
click at [349, 32] on p "Home" at bounding box center [353, 20] width 37 height 41
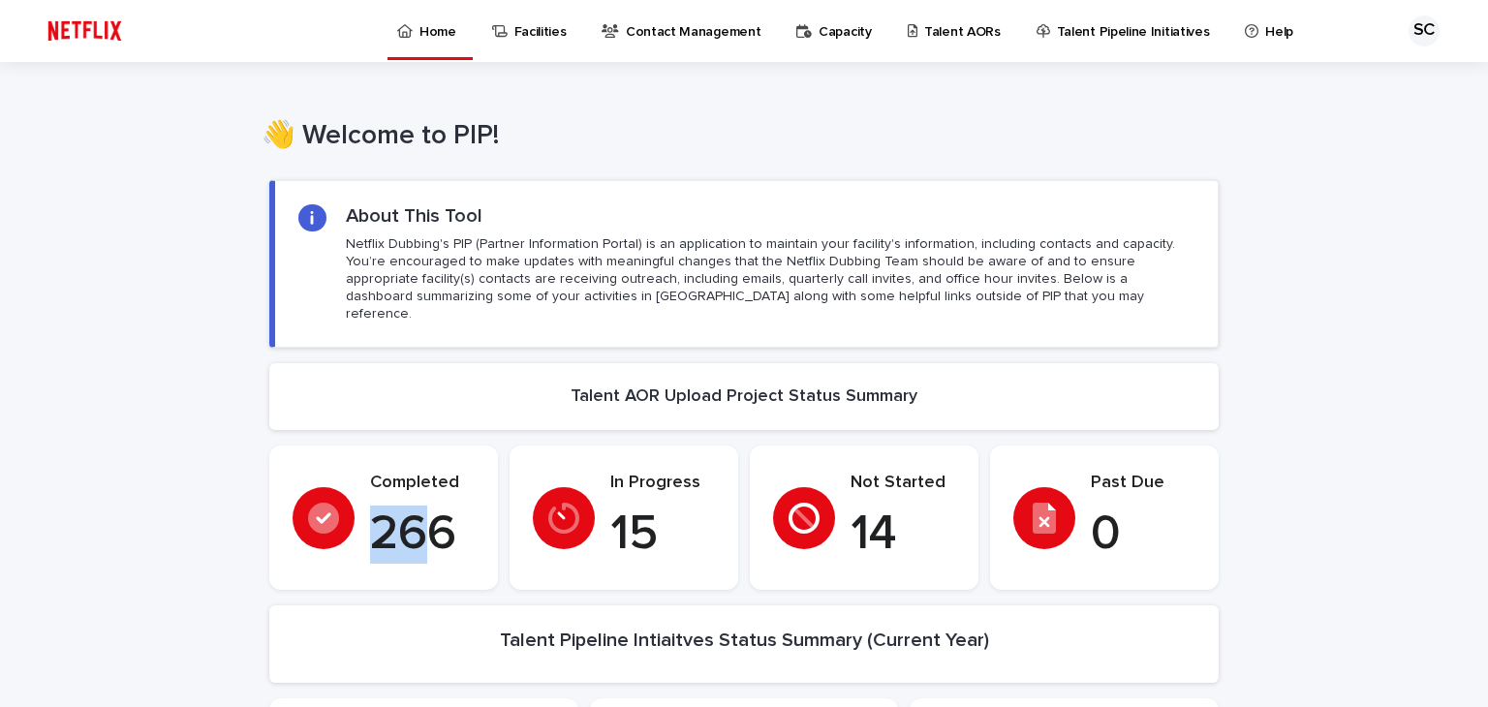
drag, startPoint x: 380, startPoint y: 516, endPoint x: 424, endPoint y: 522, distance: 44.9
click at [424, 521] on p "266" at bounding box center [422, 535] width 105 height 58
click at [442, 540] on p "266" at bounding box center [422, 535] width 105 height 58
